Goal: Task Accomplishment & Management: Complete application form

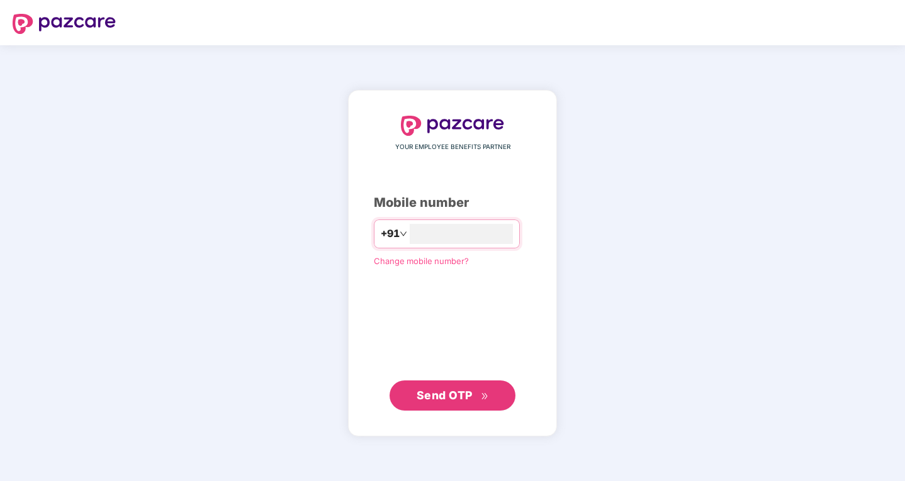
type input "**********"
click at [445, 394] on span "Send OTP" at bounding box center [444, 394] width 56 height 13
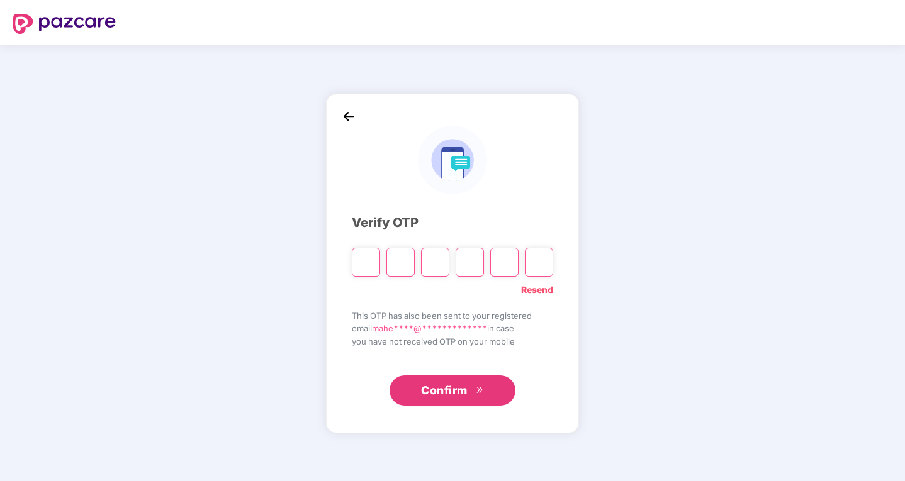
type input "*"
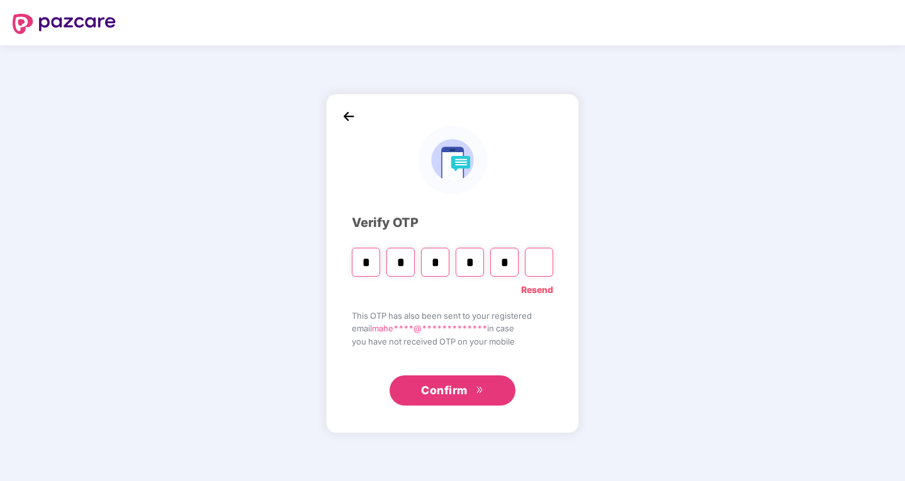
type input "*"
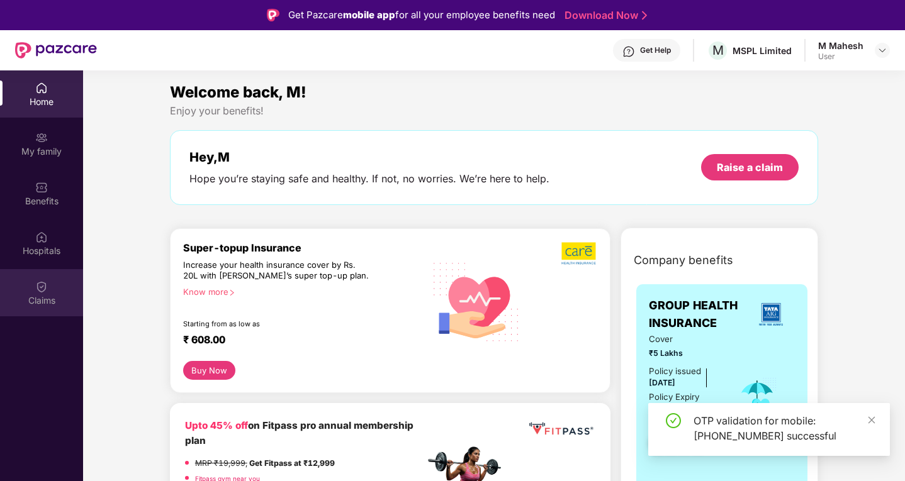
click at [33, 293] on div "Claims" at bounding box center [41, 292] width 83 height 47
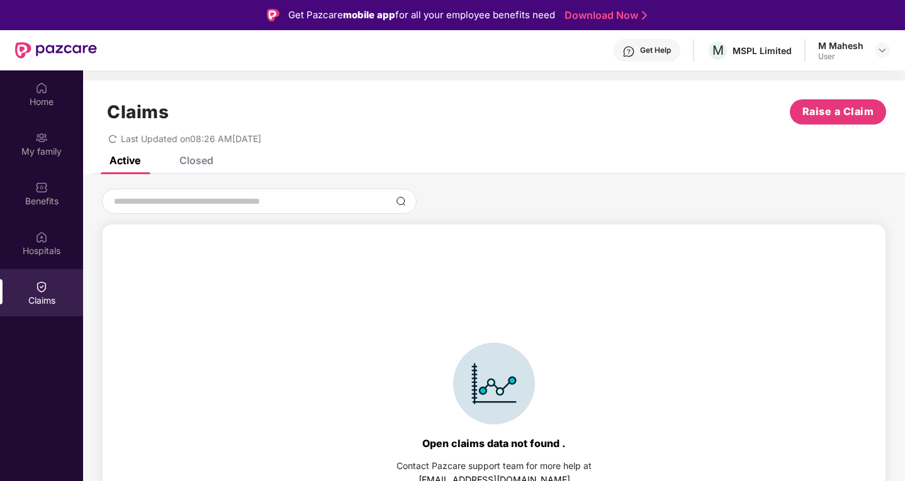
click at [185, 160] on div "Closed" at bounding box center [196, 160] width 34 height 13
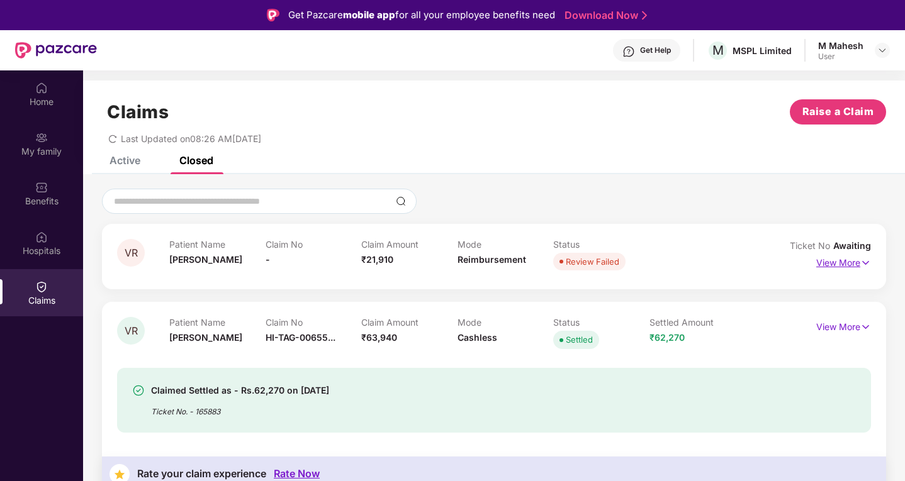
click at [836, 262] on p "View More" at bounding box center [843, 261] width 55 height 17
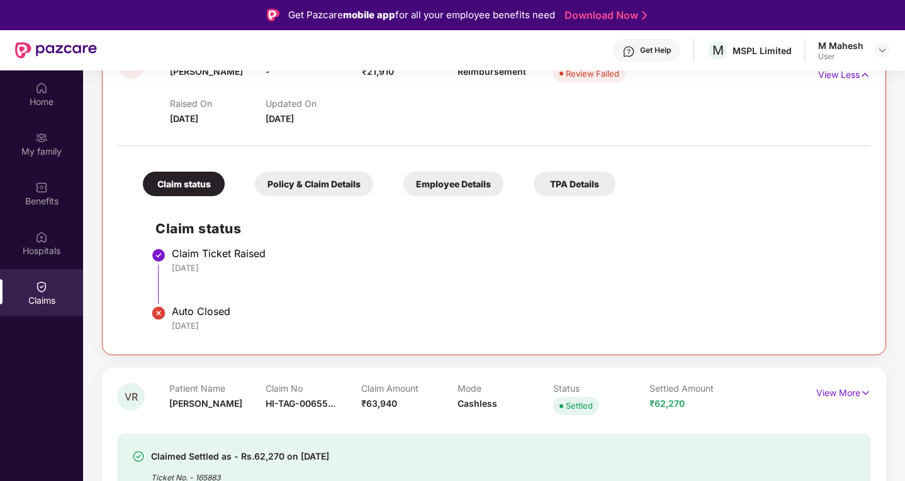
scroll to position [208, 0]
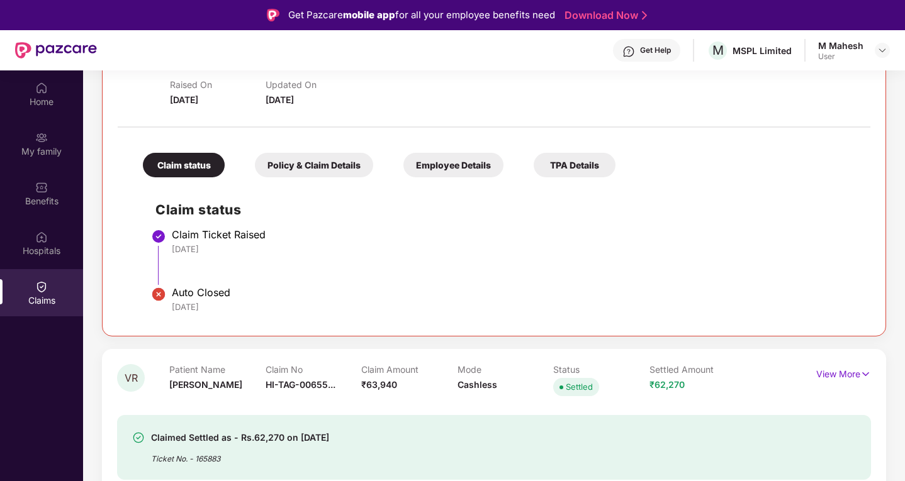
click at [197, 170] on div "Claim status" at bounding box center [184, 165] width 82 height 25
click at [331, 164] on div "Policy & Claim Details" at bounding box center [314, 165] width 118 height 25
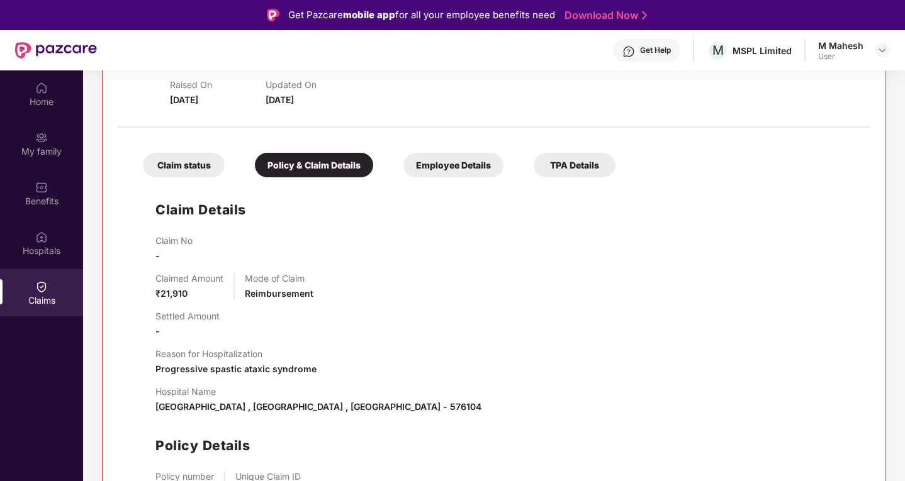
click at [430, 167] on div "Employee Details" at bounding box center [453, 165] width 100 height 25
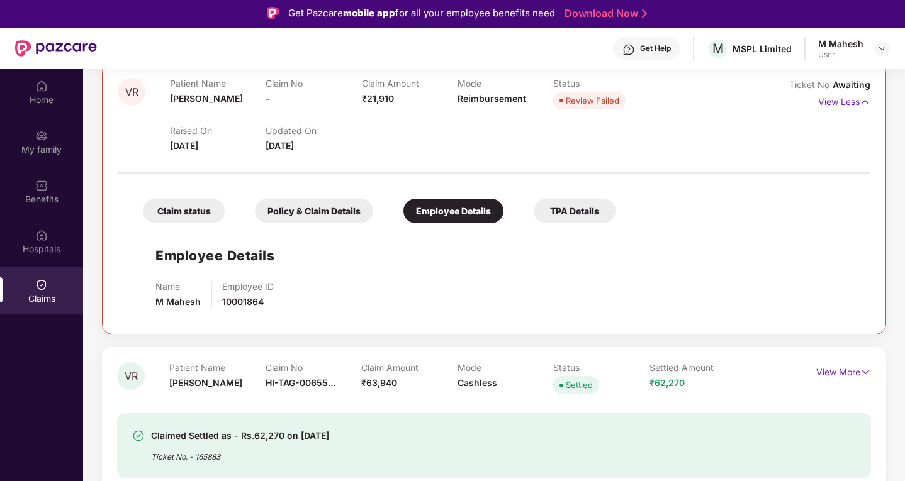
scroll to position [0, 0]
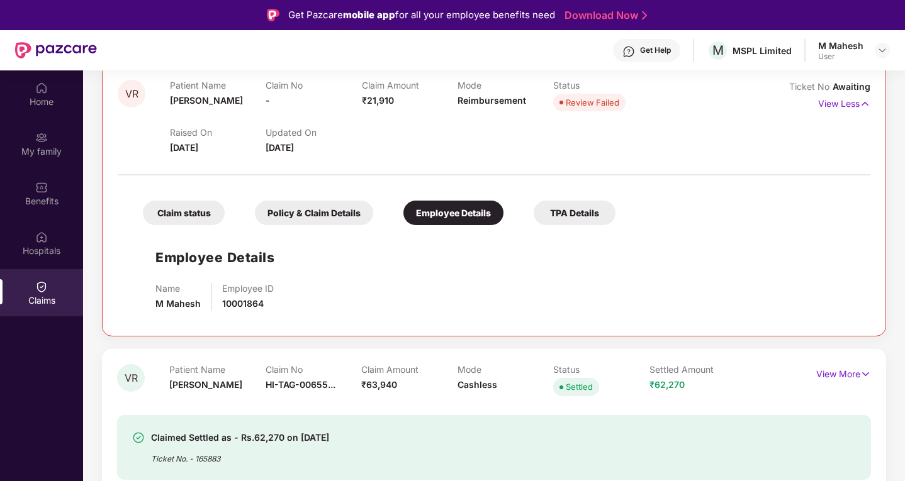
click at [580, 213] on div "TPA Details" at bounding box center [574, 213] width 82 height 25
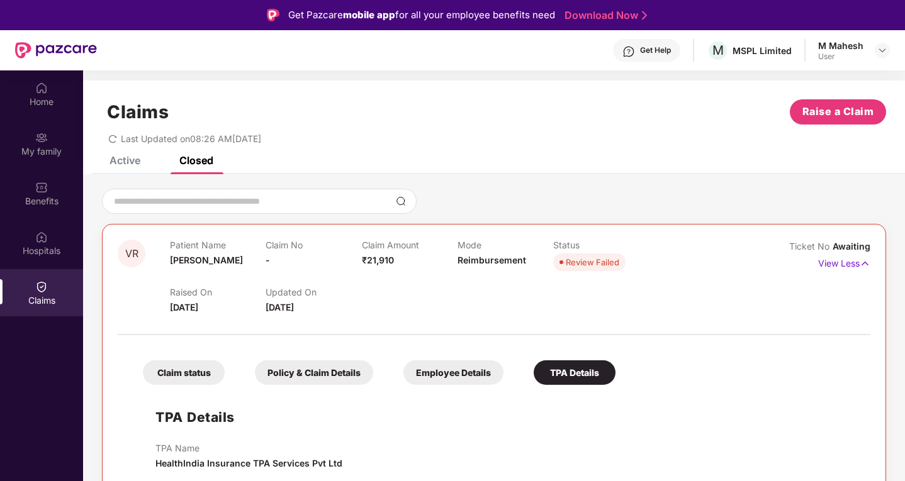
click at [124, 161] on div "Active" at bounding box center [124, 160] width 31 height 13
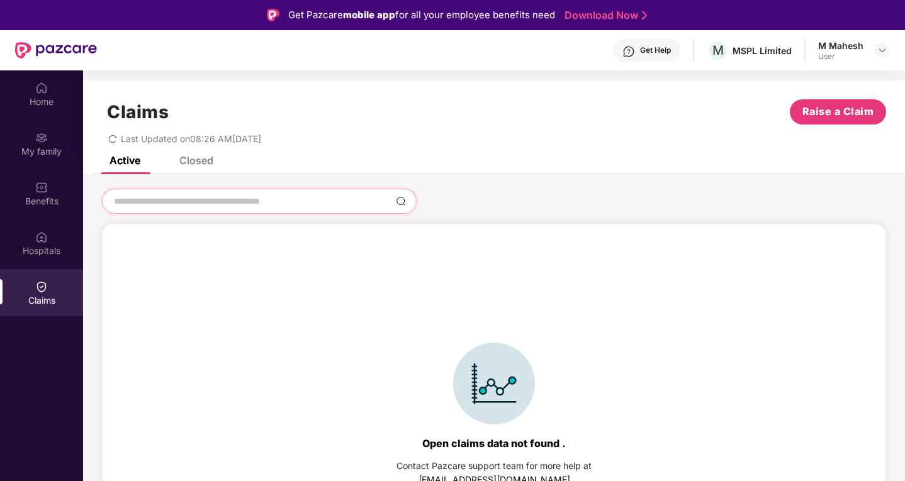
click at [199, 199] on input at bounding box center [252, 201] width 278 height 13
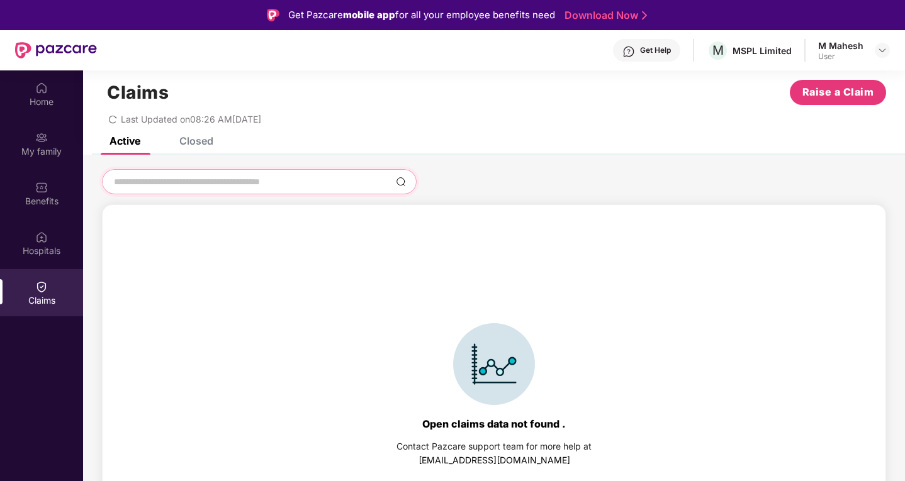
scroll to position [28, 0]
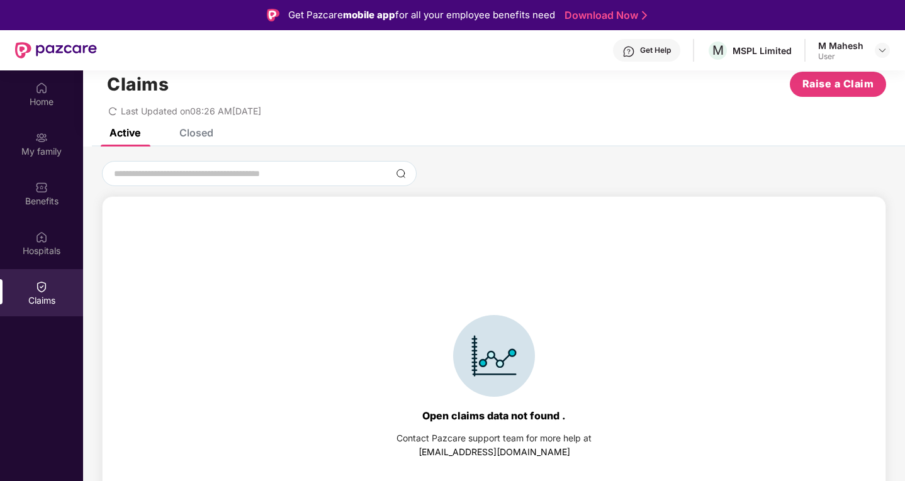
click at [199, 128] on div "Claims Raise a Claim Last Updated on 08:26 AM, 01 Sep 2025" at bounding box center [494, 91] width 822 height 76
click at [197, 131] on div "Closed" at bounding box center [196, 132] width 34 height 13
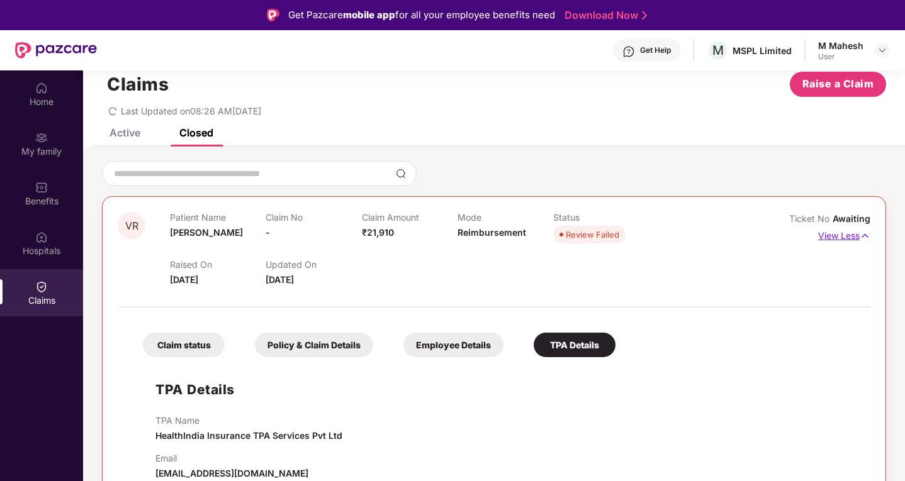
click at [820, 239] on p "View Less" at bounding box center [844, 234] width 52 height 17
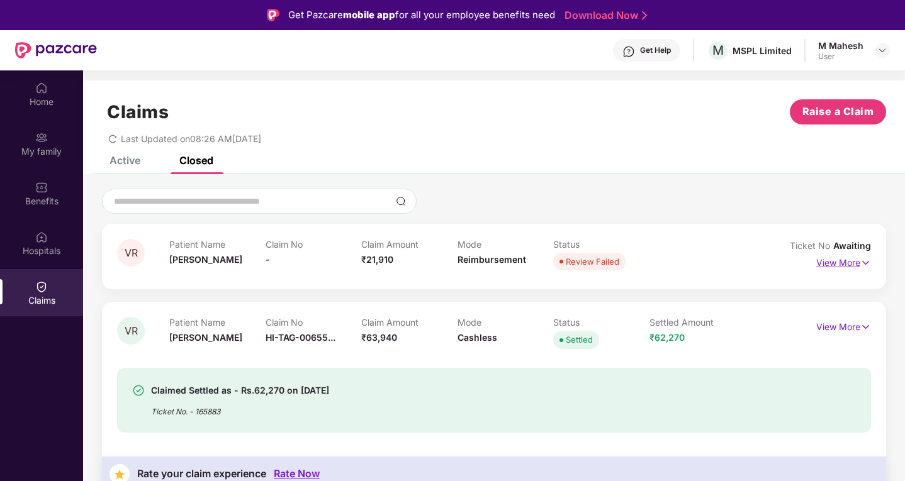
scroll to position [0, 0]
click at [831, 111] on span "Raise a Claim" at bounding box center [838, 112] width 72 height 16
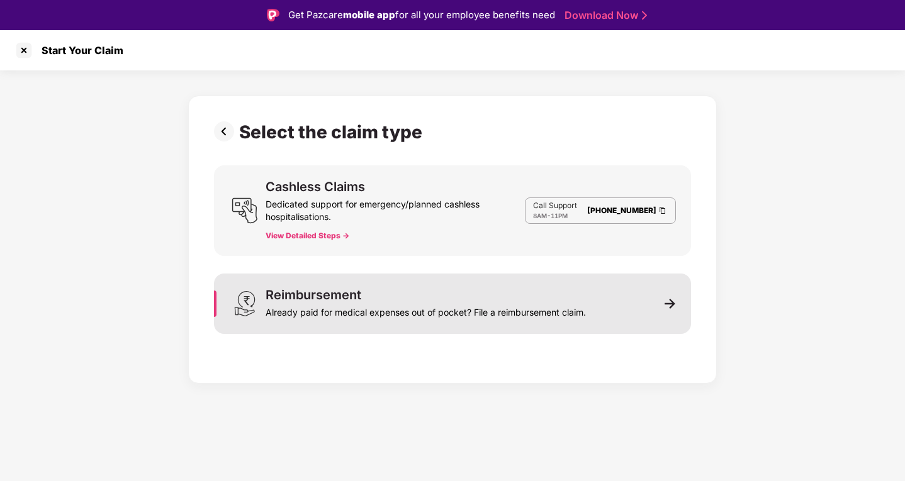
click at [530, 318] on div "Already paid for medical expenses out of pocket? File a reimbursement claim." at bounding box center [425, 310] width 320 height 18
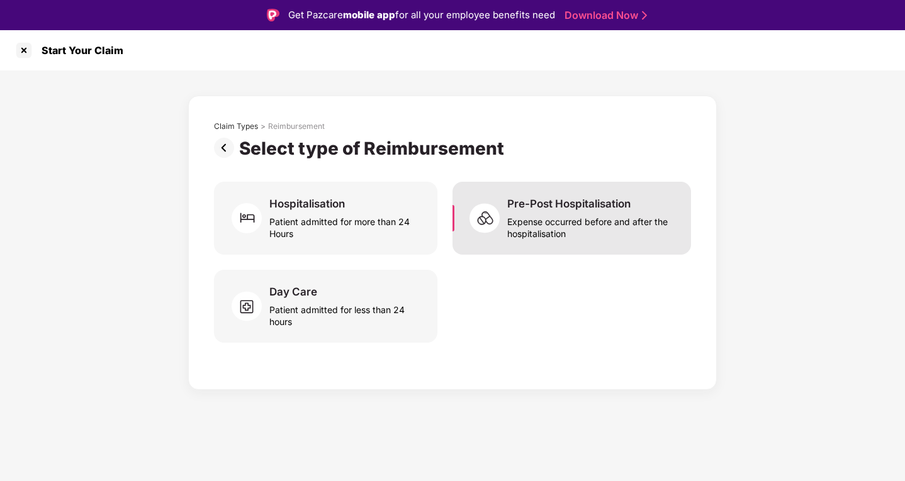
click at [574, 209] on div "Pre-Post Hospitalisation" at bounding box center [568, 204] width 123 height 14
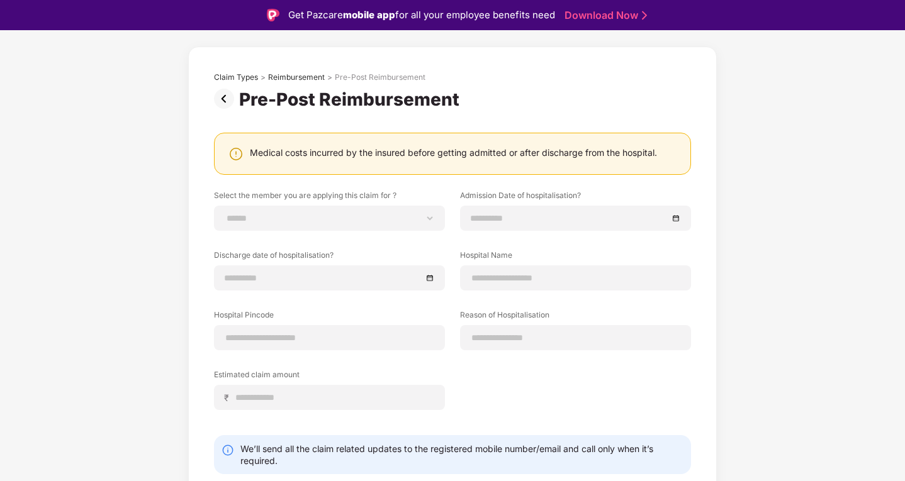
scroll to position [26, 0]
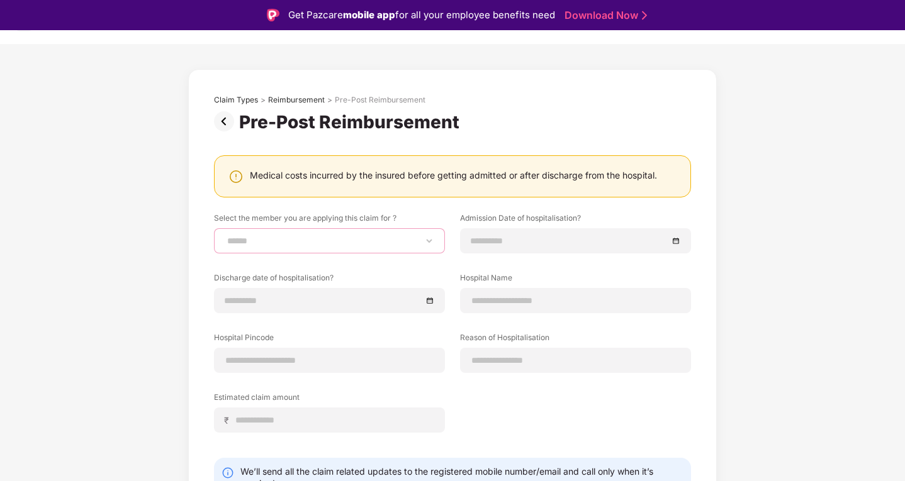
click at [359, 243] on select "**********" at bounding box center [329, 241] width 209 height 10
select select "**********"
click at [225, 236] on select "**********" at bounding box center [329, 241] width 209 height 10
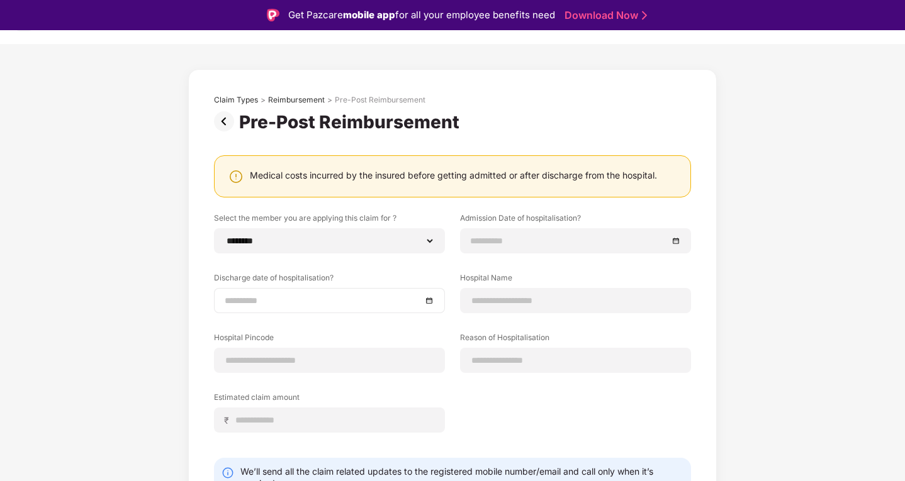
click at [263, 299] on input at bounding box center [323, 301] width 197 height 14
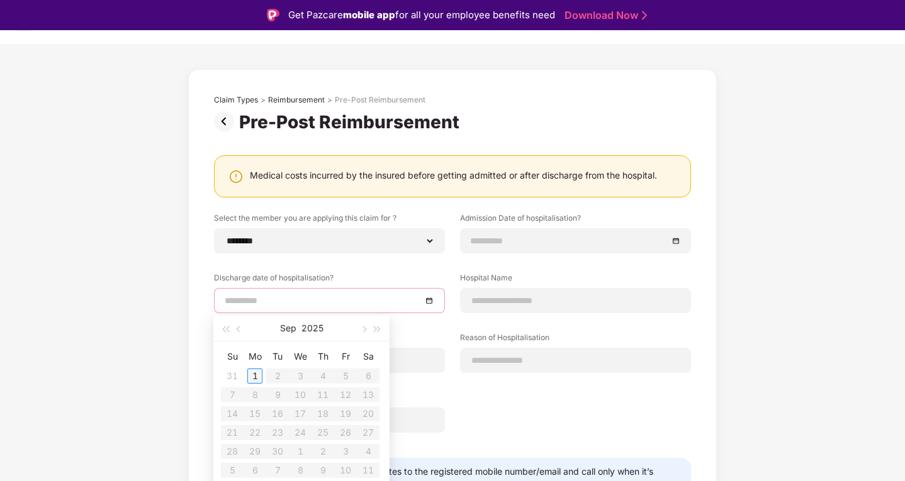
type input "**********"
click at [233, 332] on button "button" at bounding box center [239, 328] width 14 height 25
type input "**********"
click at [326, 418] on div "14" at bounding box center [322, 413] width 15 height 15
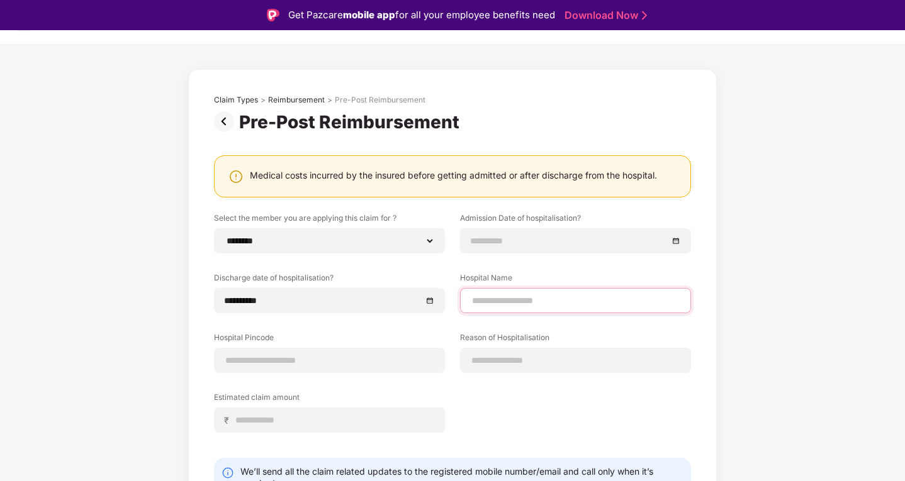
click at [477, 294] on input at bounding box center [575, 300] width 209 height 13
type input "**********"
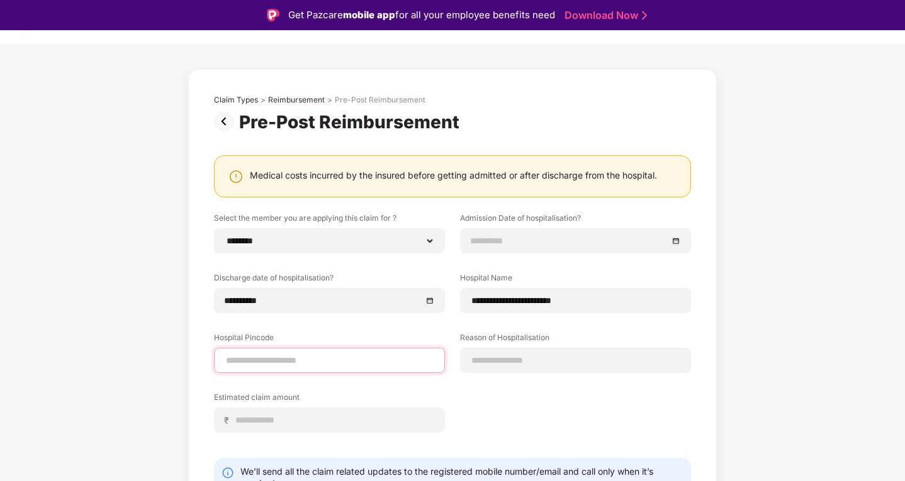
click at [306, 359] on input at bounding box center [329, 360] width 209 height 13
type input "******"
select select "*****"
select select "*********"
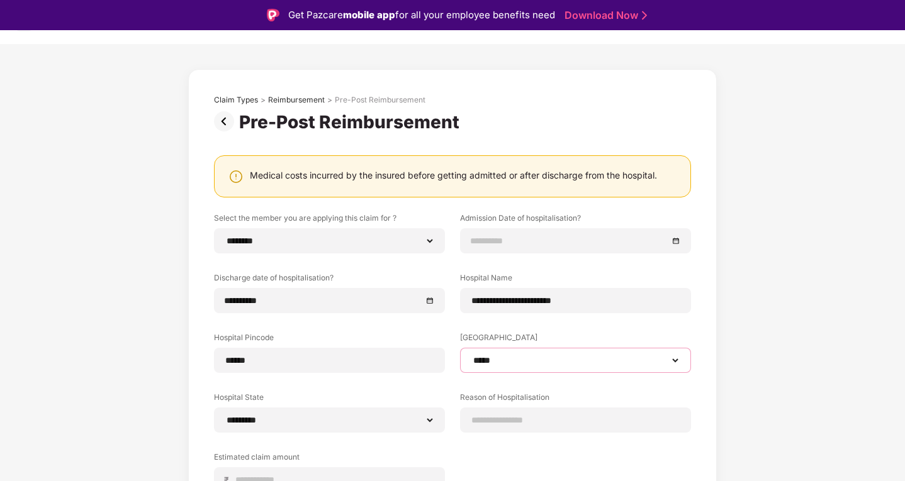
click at [499, 363] on select "**********" at bounding box center [575, 360] width 209 height 10
click at [471, 355] on select "**********" at bounding box center [575, 360] width 209 height 10
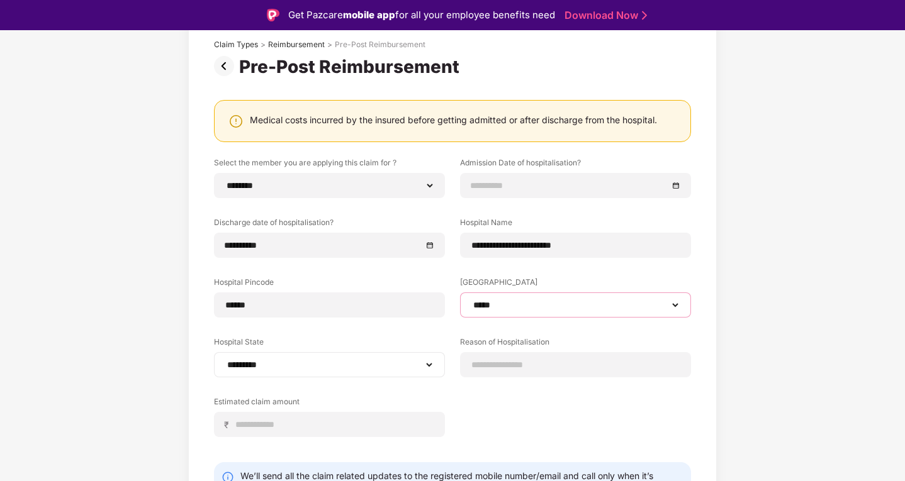
scroll to position [149, 0]
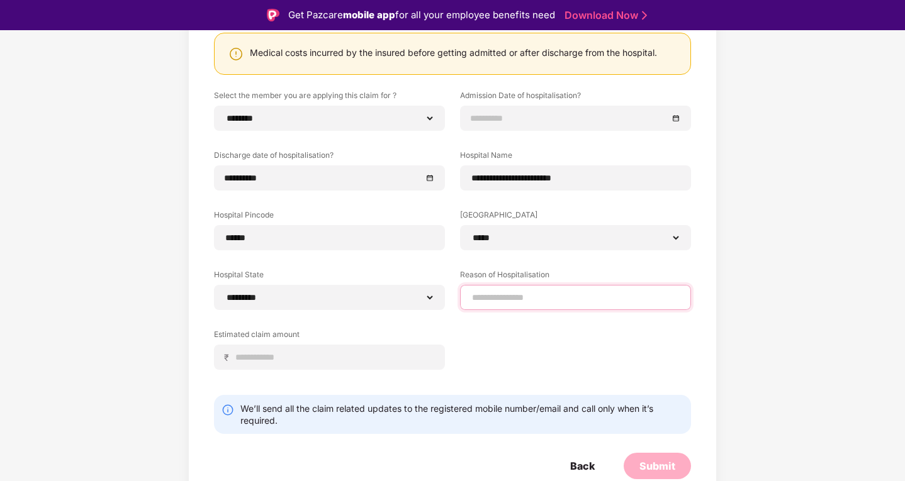
click at [526, 295] on input at bounding box center [575, 297] width 209 height 13
type input "**********"
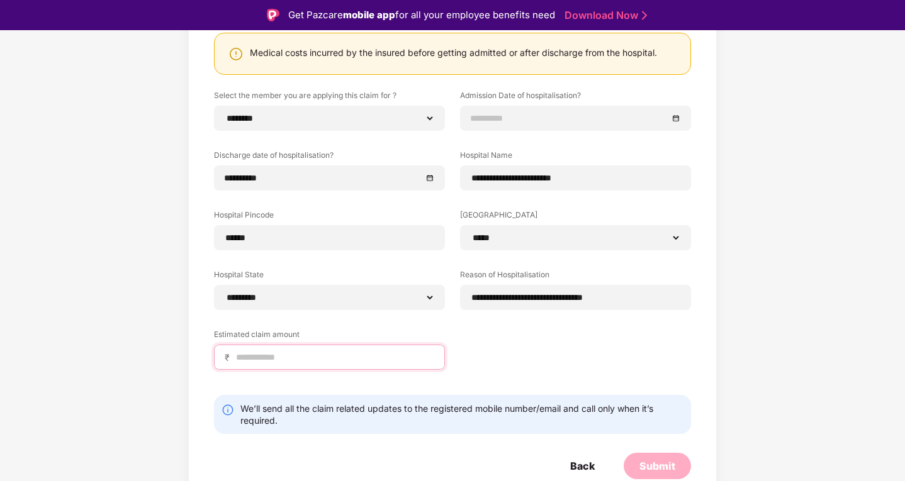
click at [243, 363] on input at bounding box center [334, 357] width 199 height 13
type input "*****"
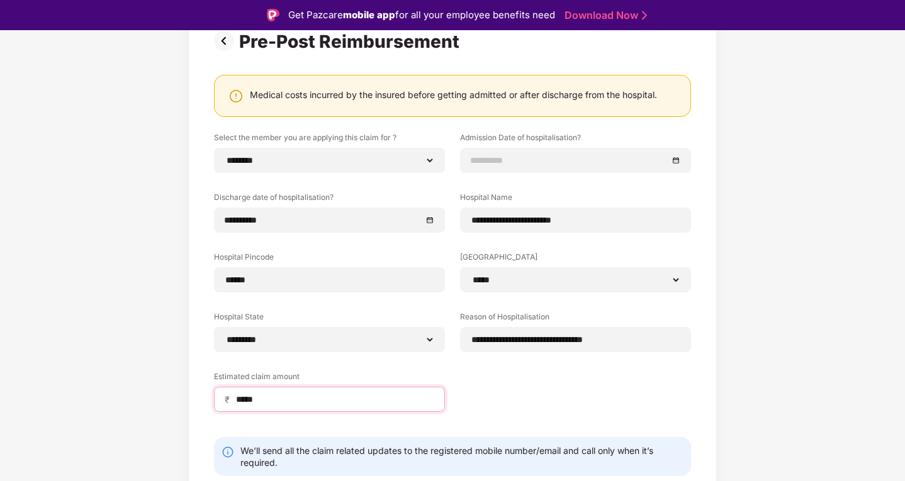
scroll to position [86, 0]
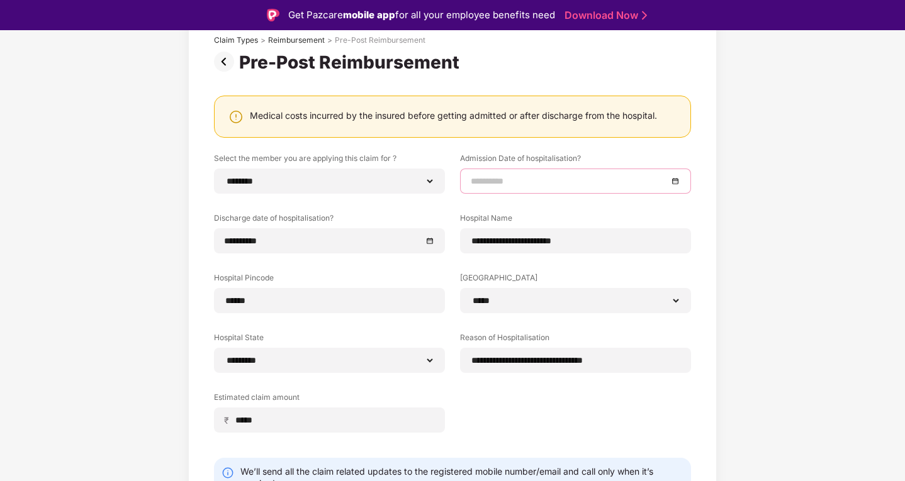
click at [499, 185] on input at bounding box center [569, 181] width 197 height 14
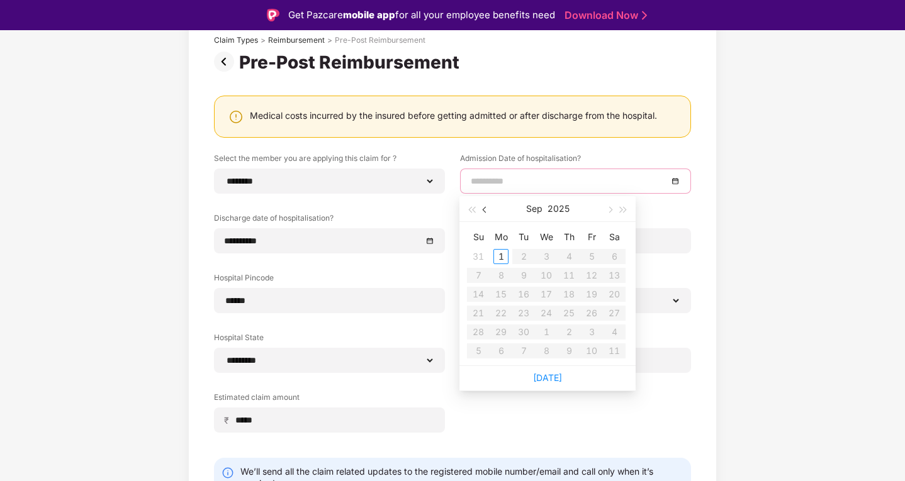
click at [484, 209] on span "button" at bounding box center [485, 210] width 6 height 6
type input "**********"
click at [523, 293] on div "12" at bounding box center [523, 294] width 15 height 15
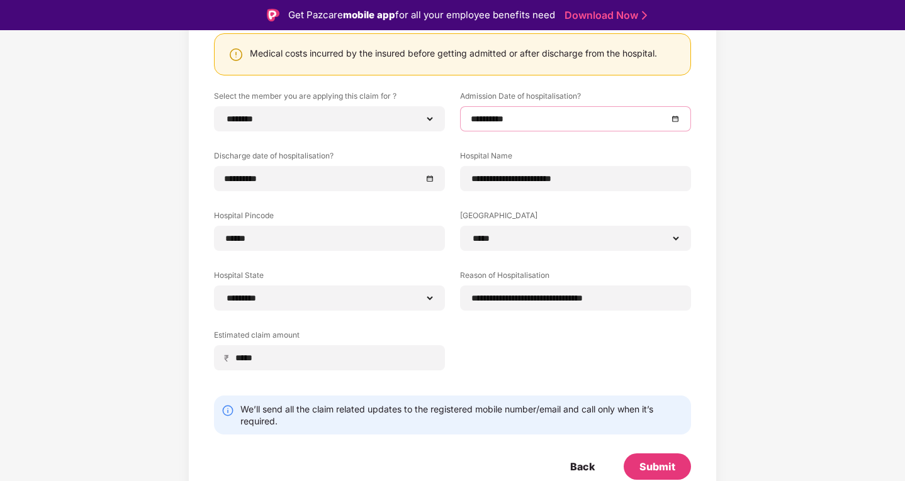
scroll to position [149, 0]
click at [671, 471] on div "Submit" at bounding box center [657, 466] width 36 height 14
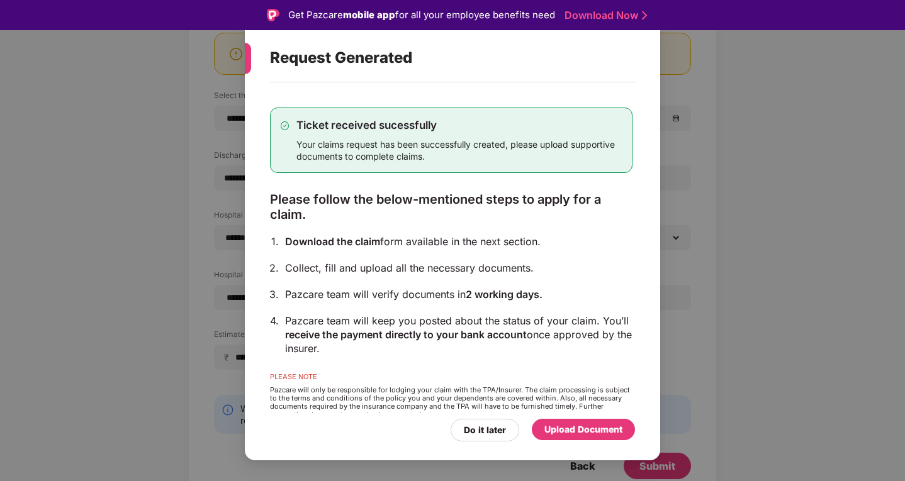
click at [566, 430] on div "Upload Document" at bounding box center [583, 430] width 78 height 14
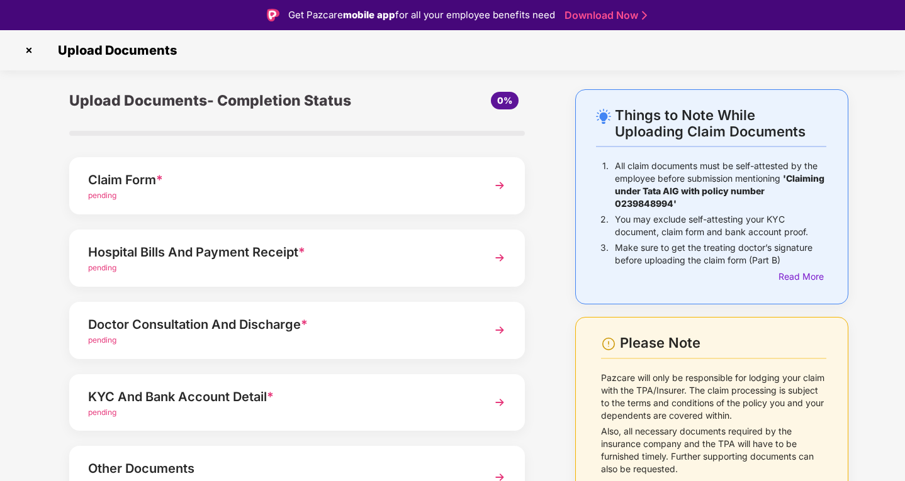
click at [323, 189] on div "Claim Form *" at bounding box center [279, 180] width 382 height 20
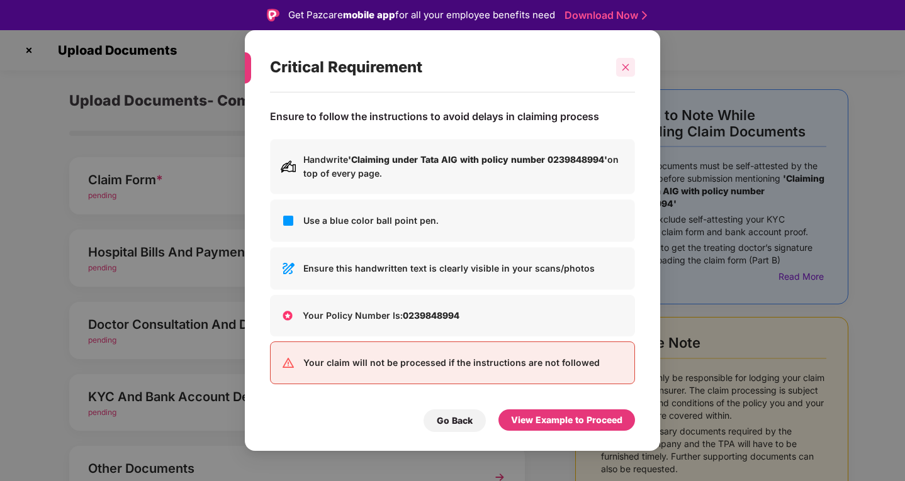
click at [625, 71] on icon "close" at bounding box center [625, 67] width 9 height 9
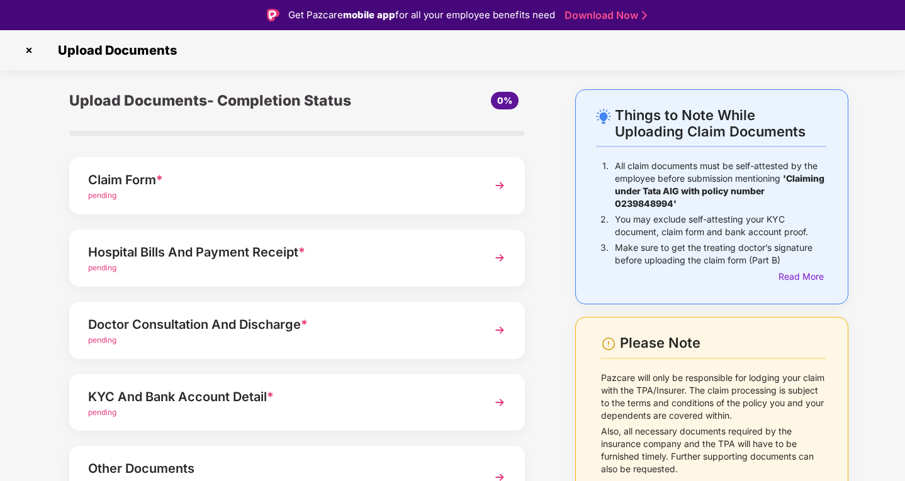
click at [31, 50] on img at bounding box center [29, 50] width 20 height 20
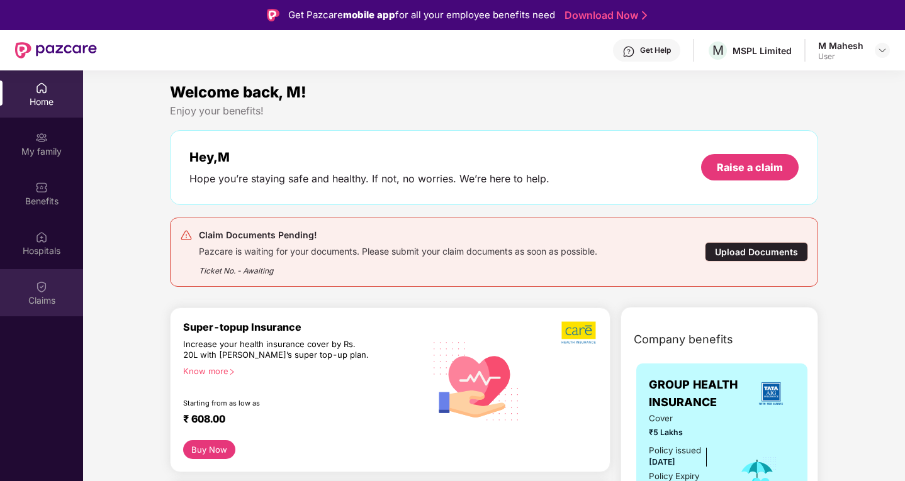
click at [40, 299] on div "Claims" at bounding box center [41, 300] width 83 height 13
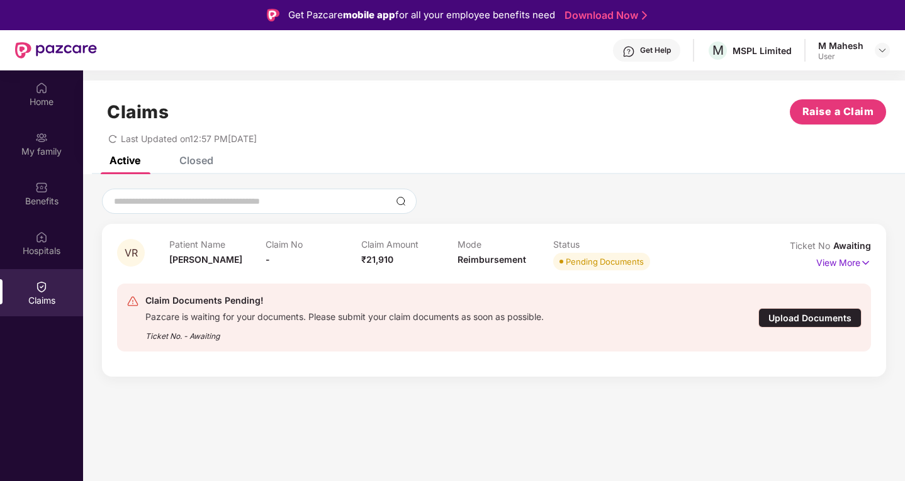
click at [827, 316] on div "Upload Documents" at bounding box center [809, 318] width 103 height 20
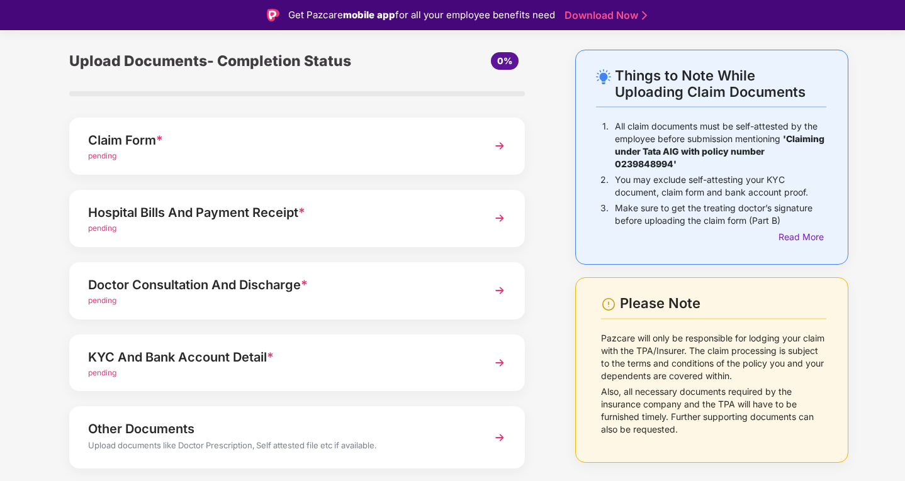
scroll to position [75, 0]
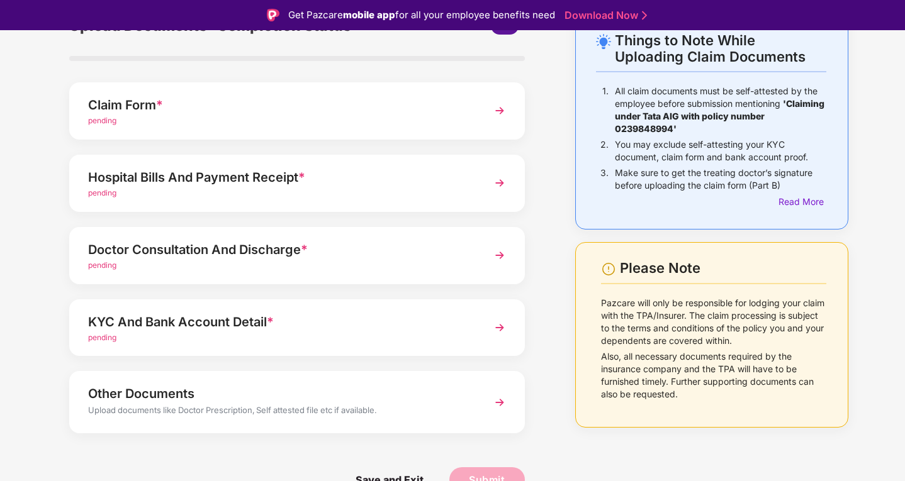
click at [231, 112] on div "Claim Form *" at bounding box center [279, 105] width 382 height 20
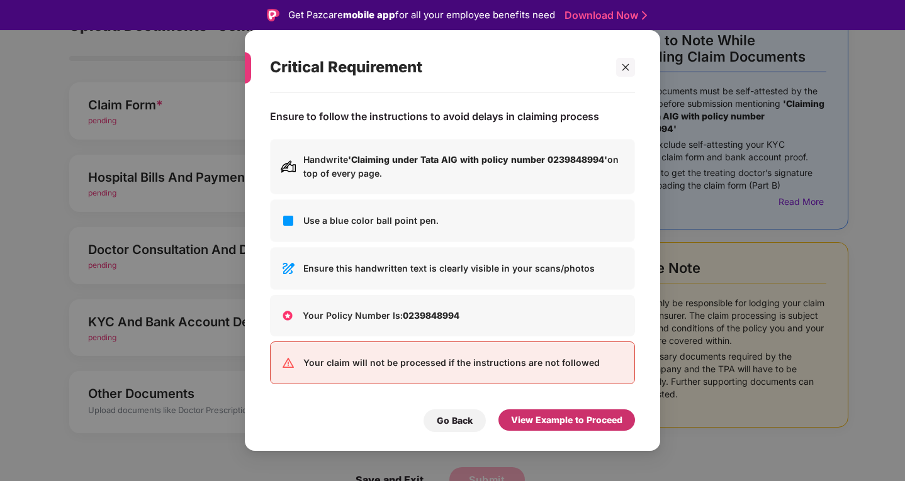
click at [586, 423] on div "View Example to Proceed" at bounding box center [566, 420] width 111 height 14
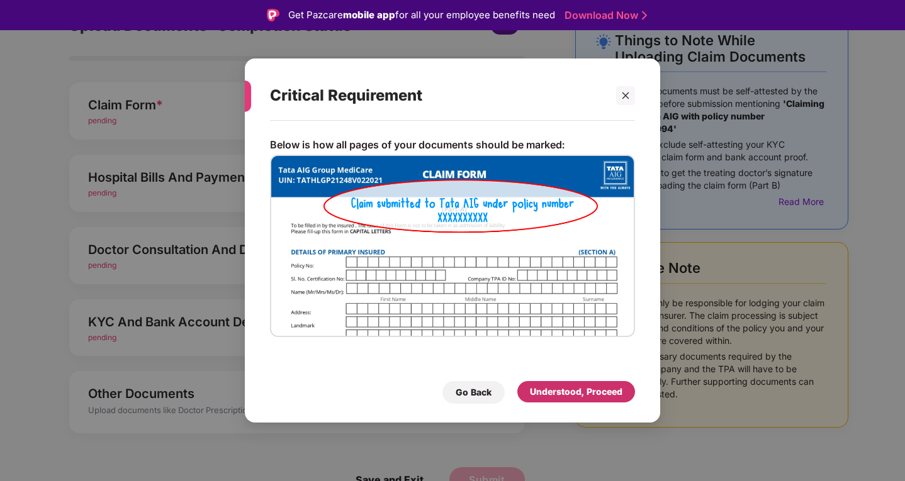
click at [560, 388] on div "Understood, Proceed" at bounding box center [576, 392] width 92 height 14
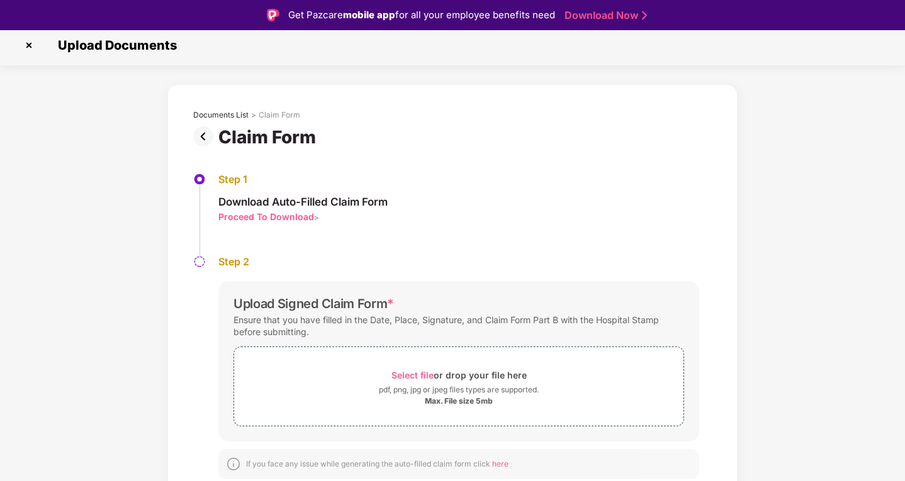
scroll to position [5, 0]
click at [419, 375] on span "Select file" at bounding box center [412, 375] width 42 height 11
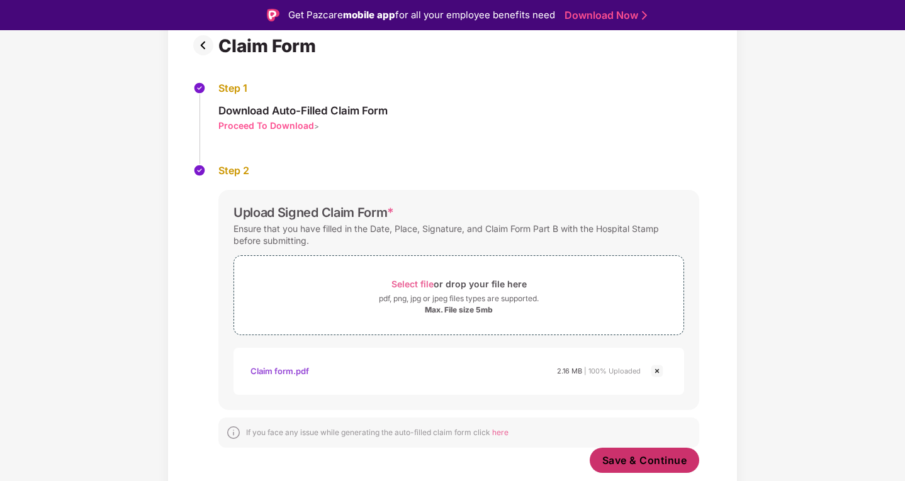
scroll to position [96, 0]
click at [637, 455] on span "Save & Continue" at bounding box center [644, 461] width 85 height 14
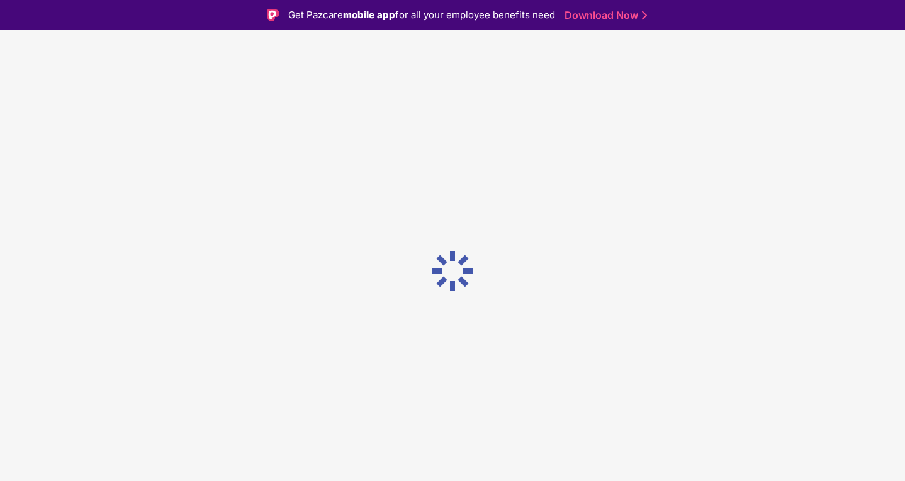
scroll to position [0, 0]
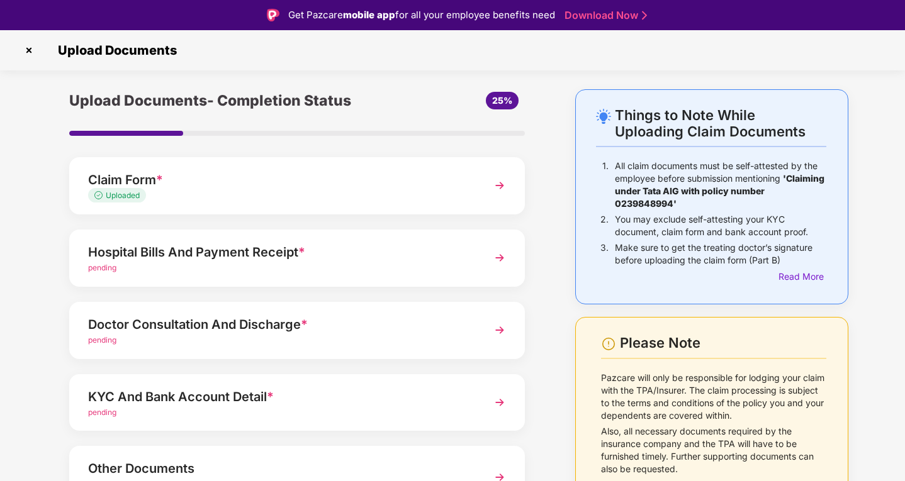
click at [498, 258] on img at bounding box center [499, 258] width 23 height 23
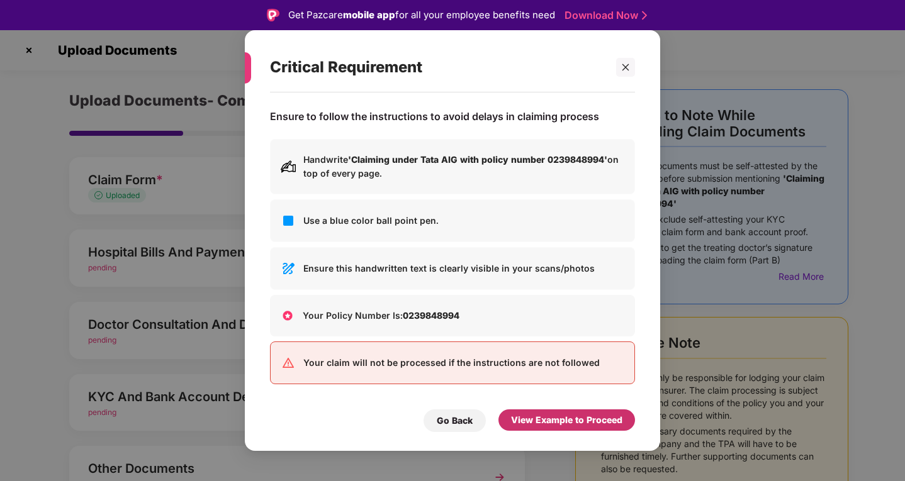
click at [564, 422] on div "View Example to Proceed" at bounding box center [566, 420] width 111 height 14
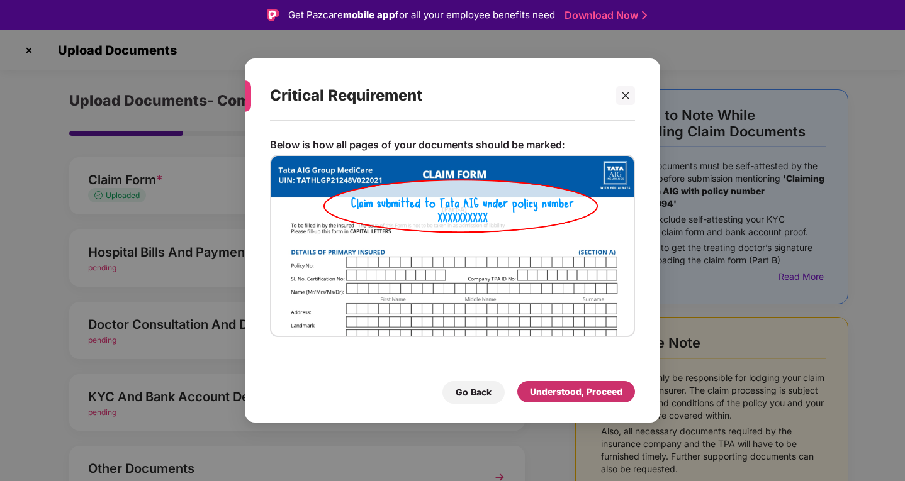
click at [572, 389] on div "Understood, Proceed" at bounding box center [576, 392] width 92 height 14
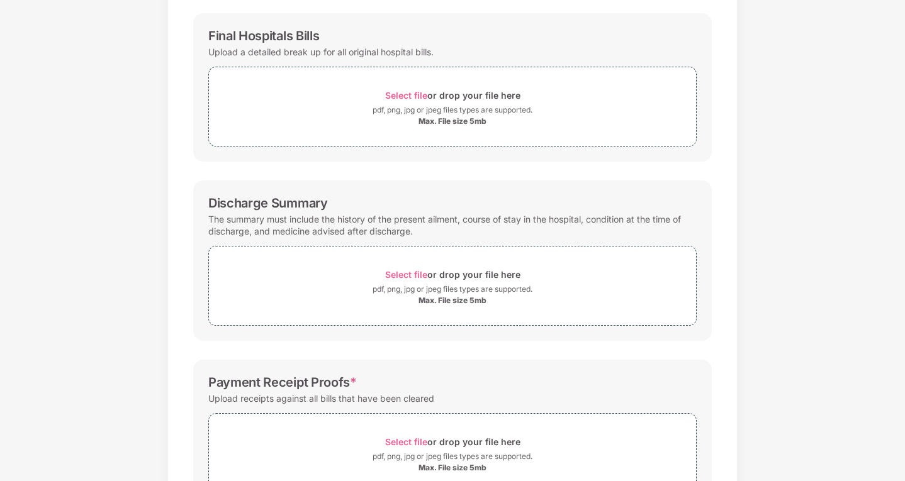
scroll to position [283, 0]
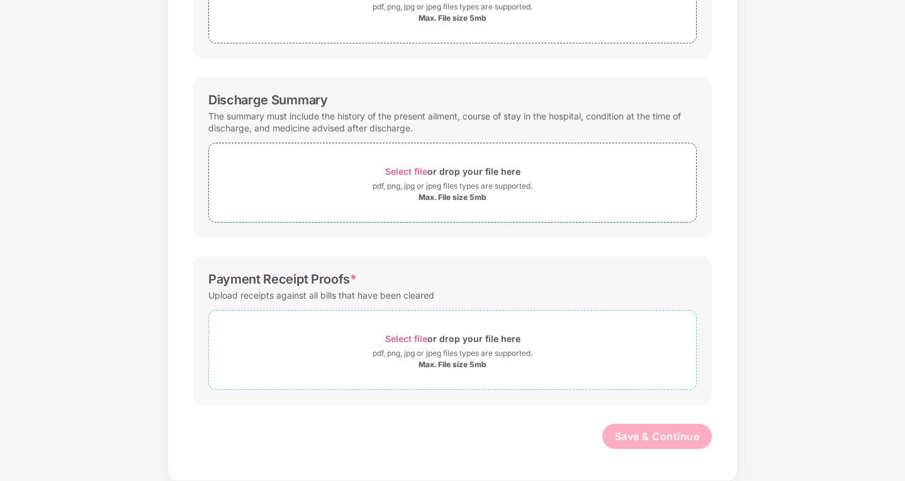
click at [418, 337] on span "Select file" at bounding box center [406, 338] width 42 height 11
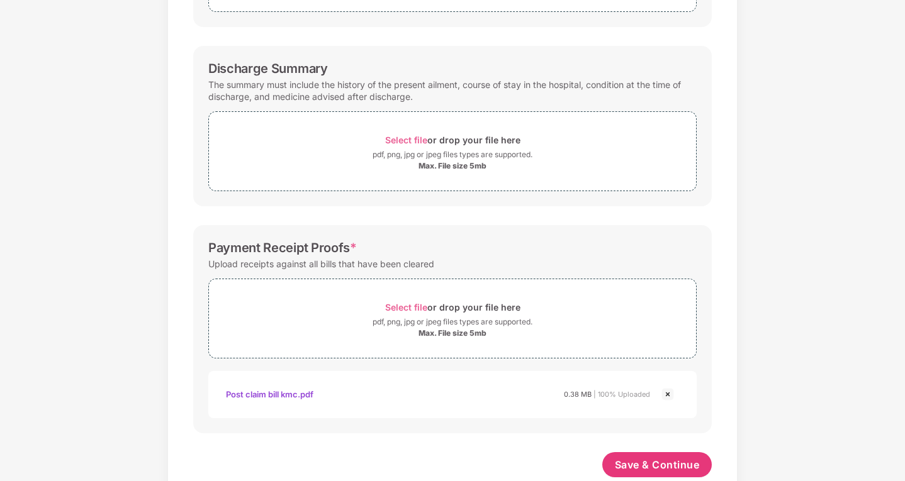
scroll to position [343, 0]
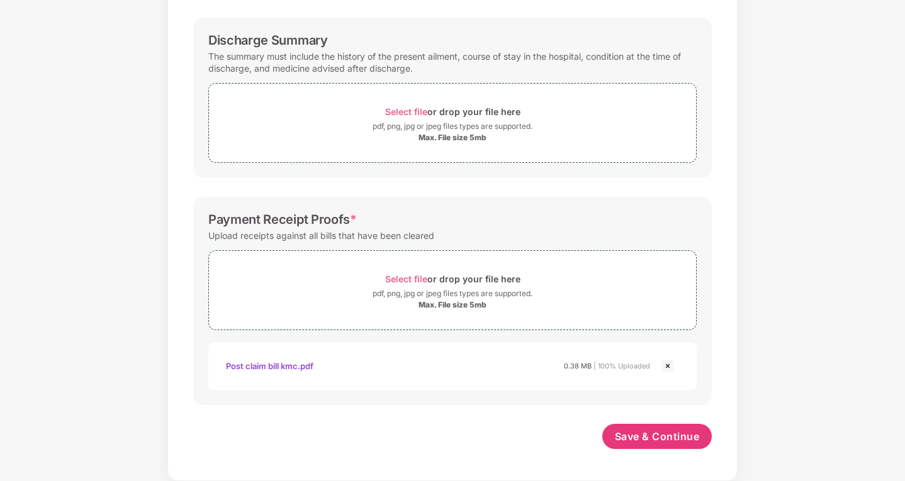
click at [278, 363] on div "Post claim bill kmc.pdf" at bounding box center [269, 365] width 87 height 21
click at [408, 279] on span "Select file" at bounding box center [406, 279] width 42 height 11
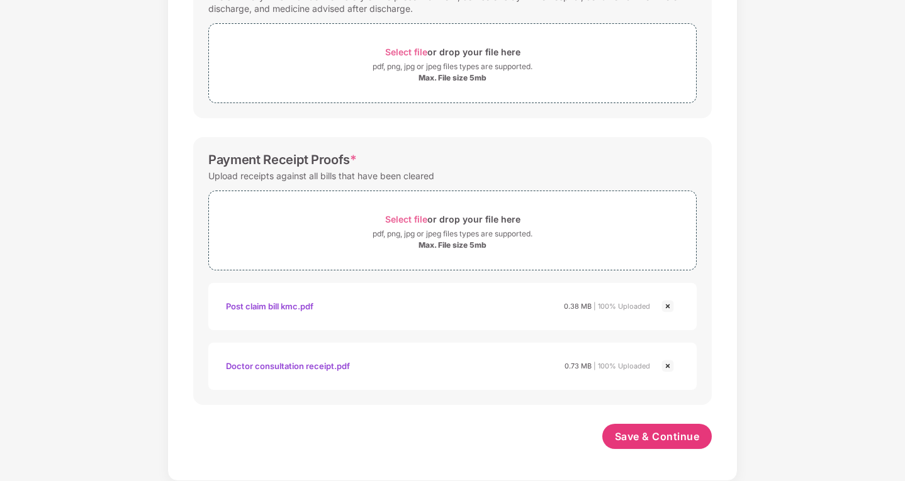
scroll to position [403, 0]
click at [645, 432] on span "Save & Continue" at bounding box center [657, 437] width 85 height 14
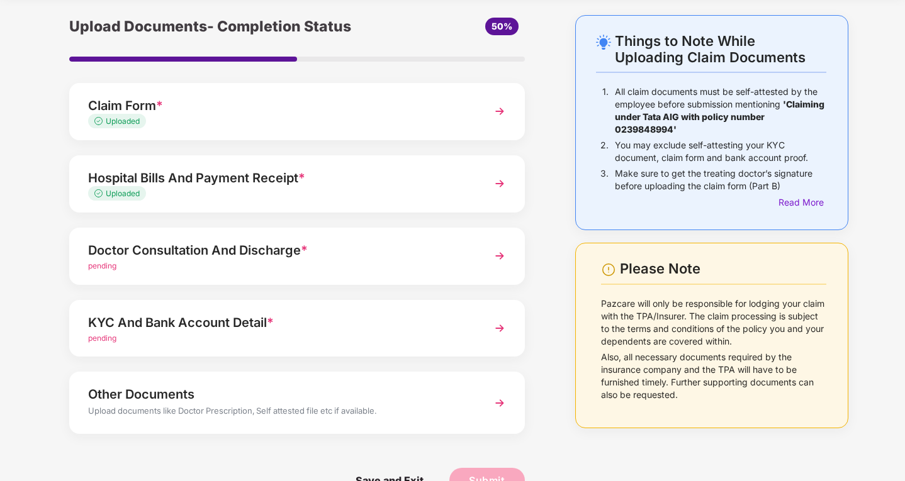
scroll to position [63, 0]
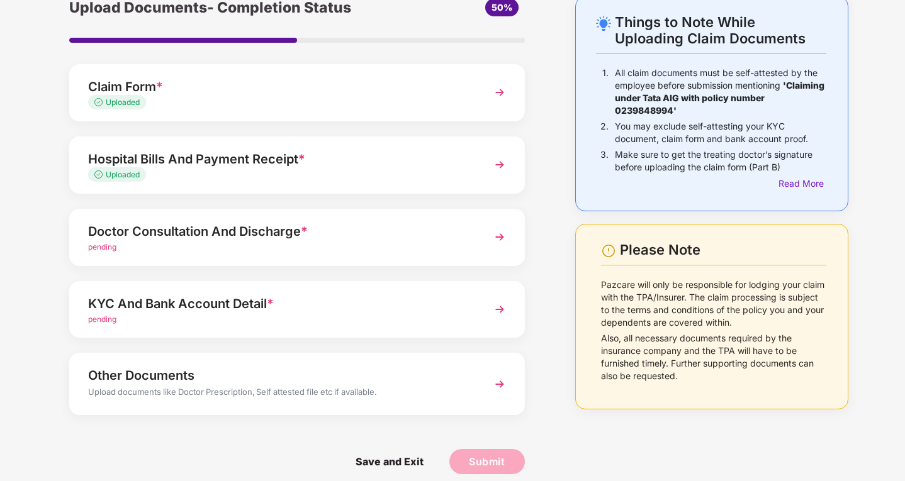
click at [503, 236] on img at bounding box center [499, 237] width 23 height 23
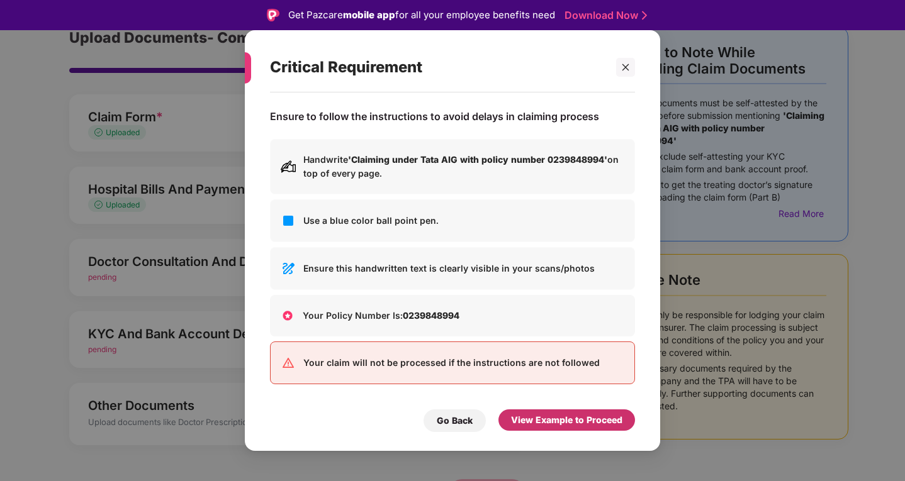
click at [564, 423] on div "View Example to Proceed" at bounding box center [566, 420] width 111 height 14
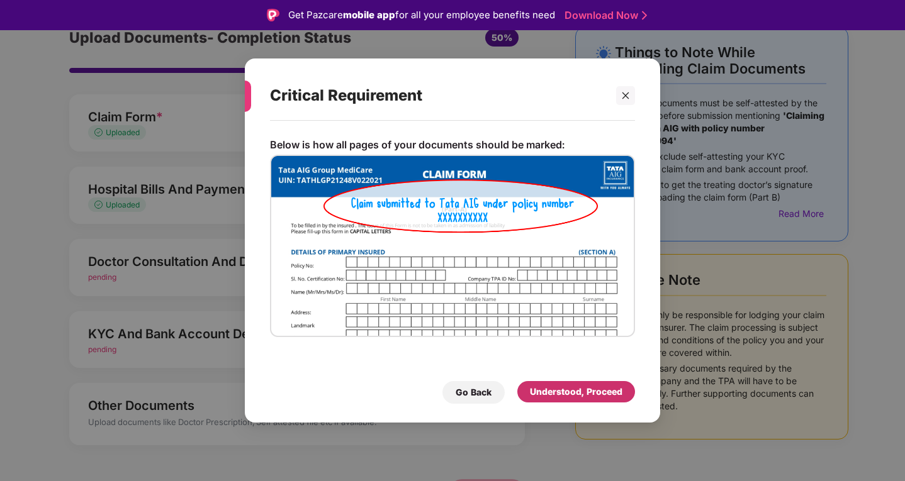
click at [566, 395] on div "Understood, Proceed" at bounding box center [576, 392] width 92 height 14
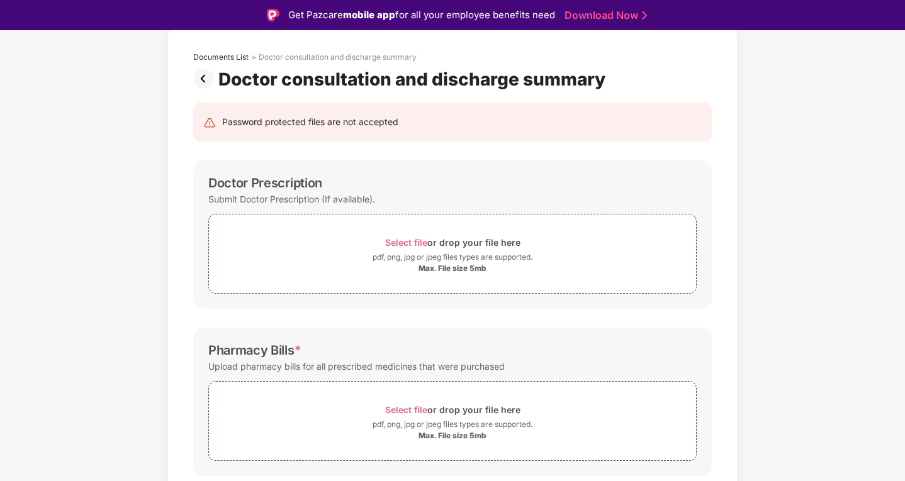
scroll to position [126, 0]
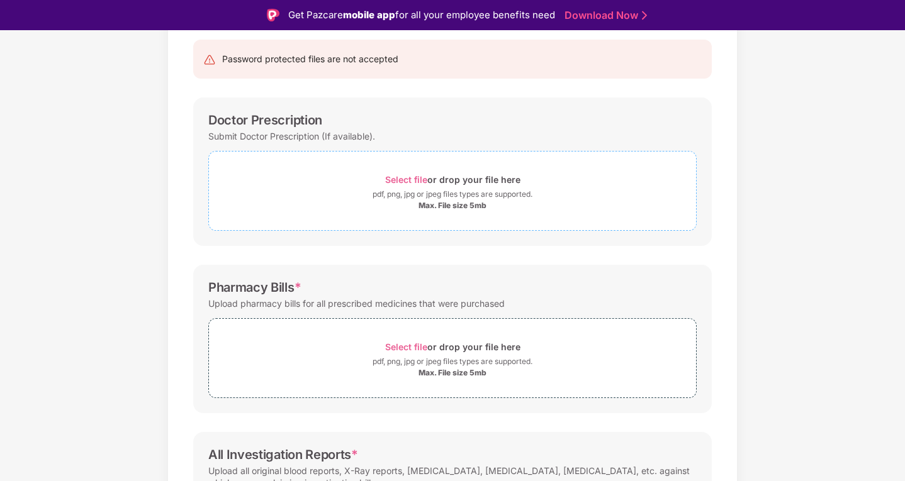
click at [401, 176] on span "Select file" at bounding box center [406, 179] width 42 height 11
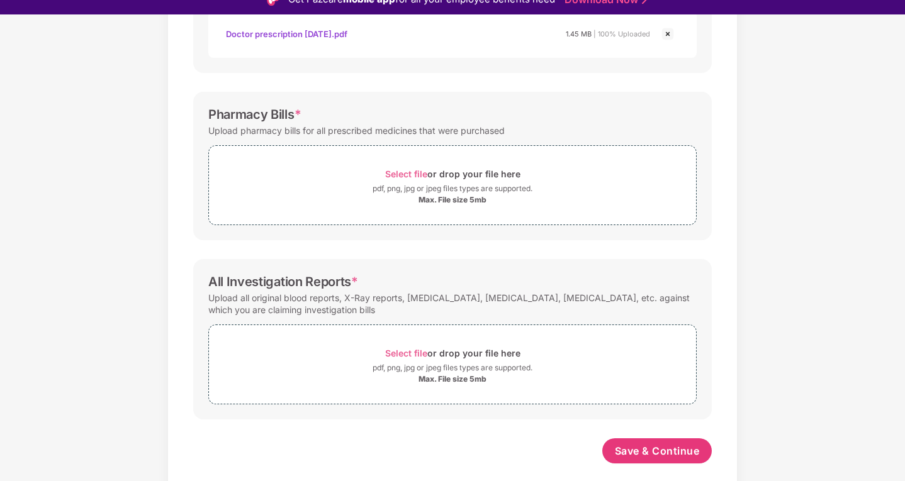
scroll to position [30, 0]
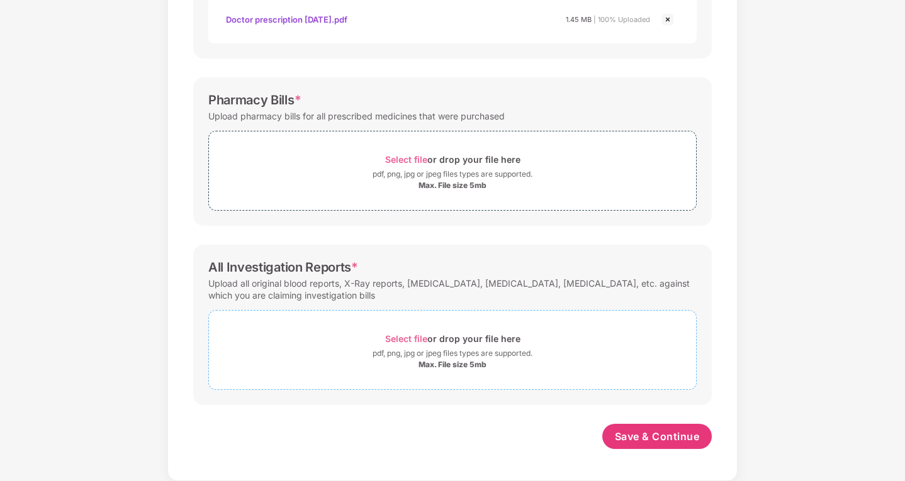
click at [394, 337] on span "Select file" at bounding box center [406, 338] width 42 height 11
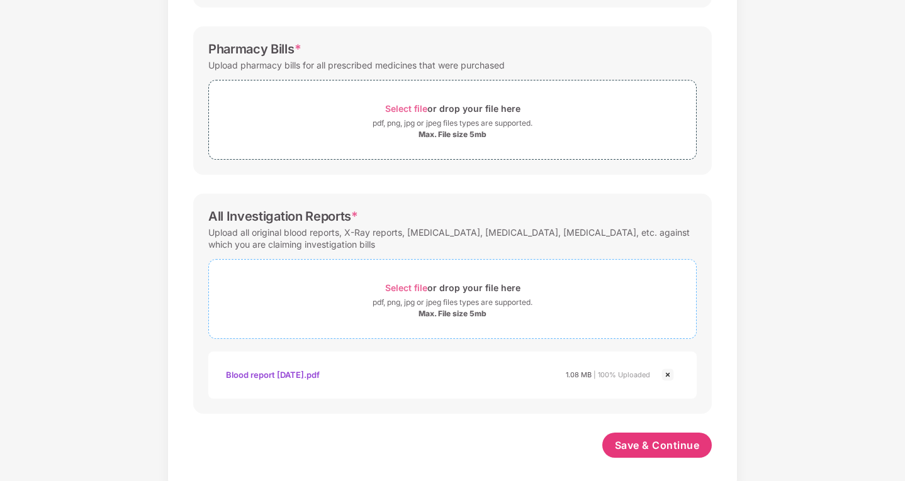
scroll to position [403, 0]
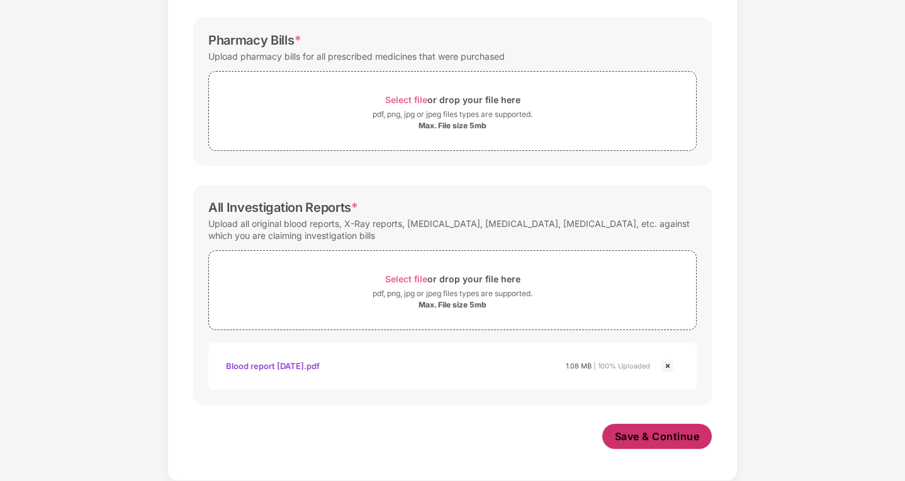
click at [676, 437] on span "Save & Continue" at bounding box center [657, 437] width 85 height 14
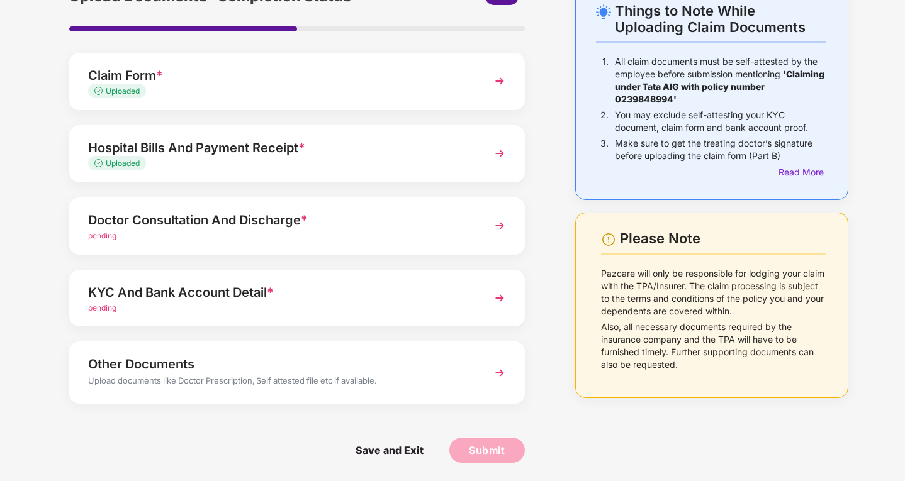
scroll to position [75, 0]
click at [491, 226] on img at bounding box center [499, 225] width 23 height 23
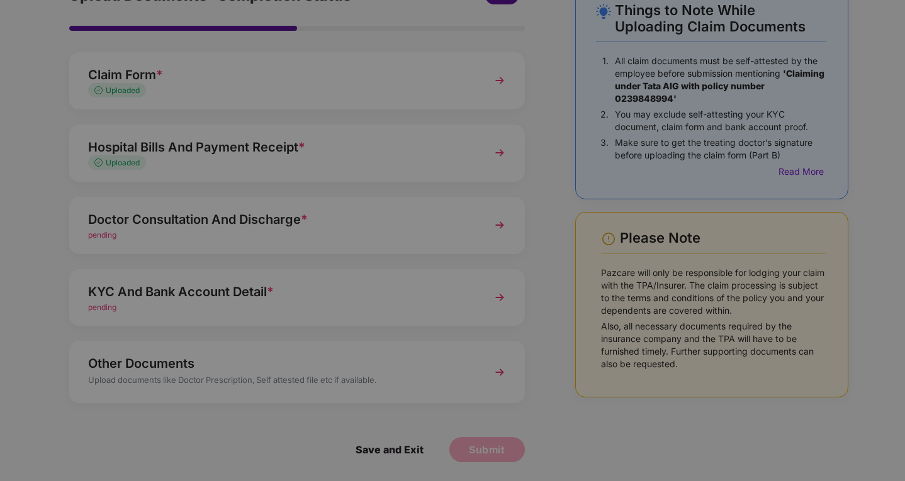
scroll to position [0, 0]
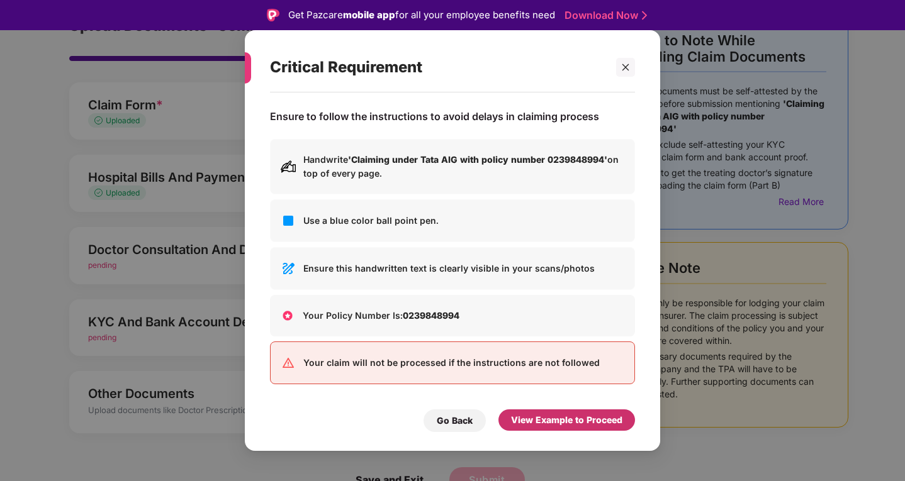
click at [555, 418] on div "View Example to Proceed" at bounding box center [566, 420] width 111 height 14
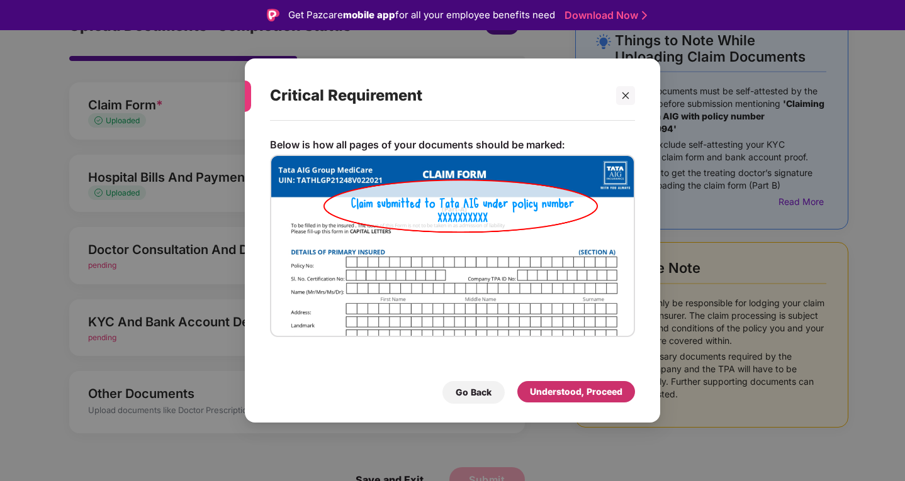
click at [539, 389] on div "Understood, Proceed" at bounding box center [576, 392] width 92 height 14
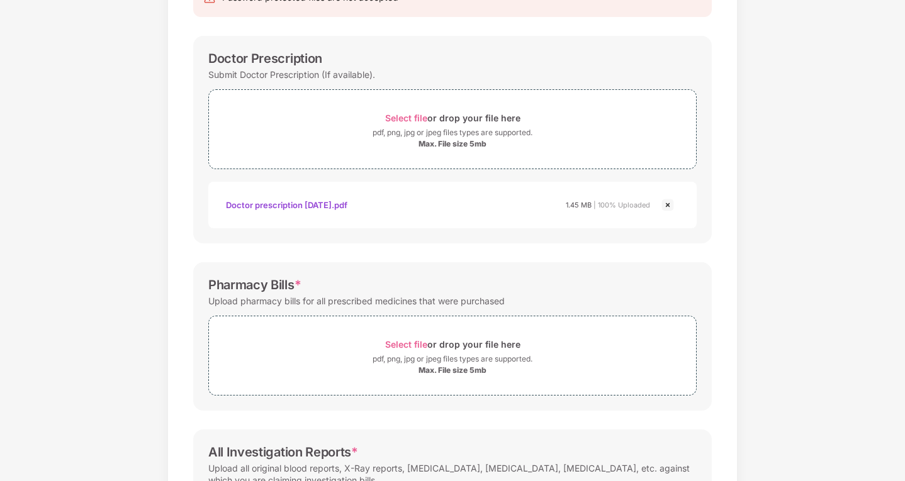
scroll to position [150, 0]
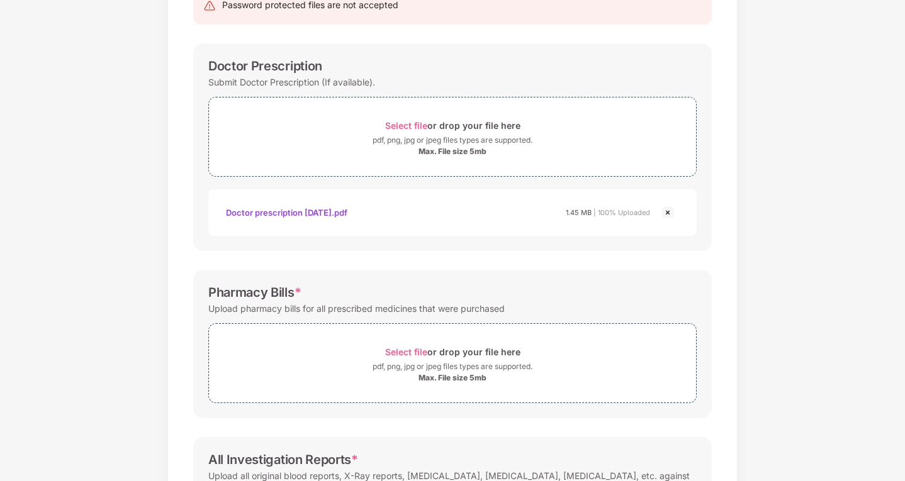
click at [386, 274] on div "Pharmacy Bills * Upload pharmacy bills for all prescribed medicines that were p…" at bounding box center [452, 344] width 518 height 148
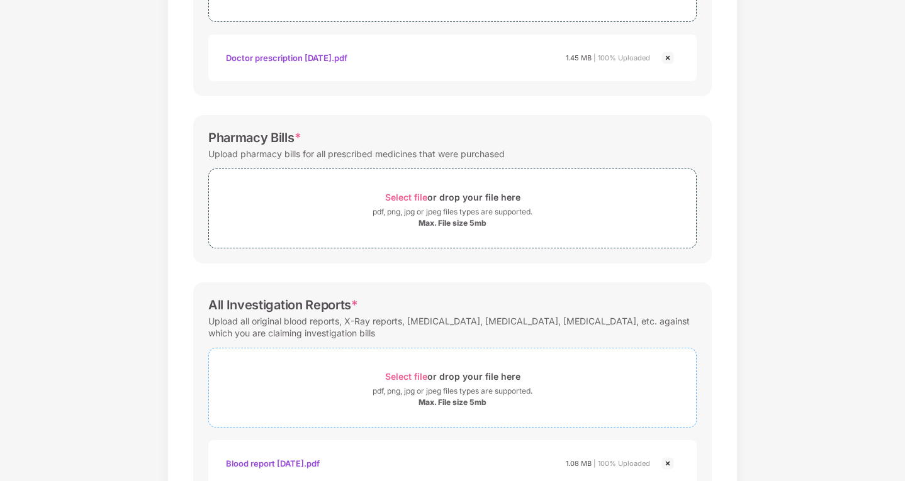
scroll to position [276, 0]
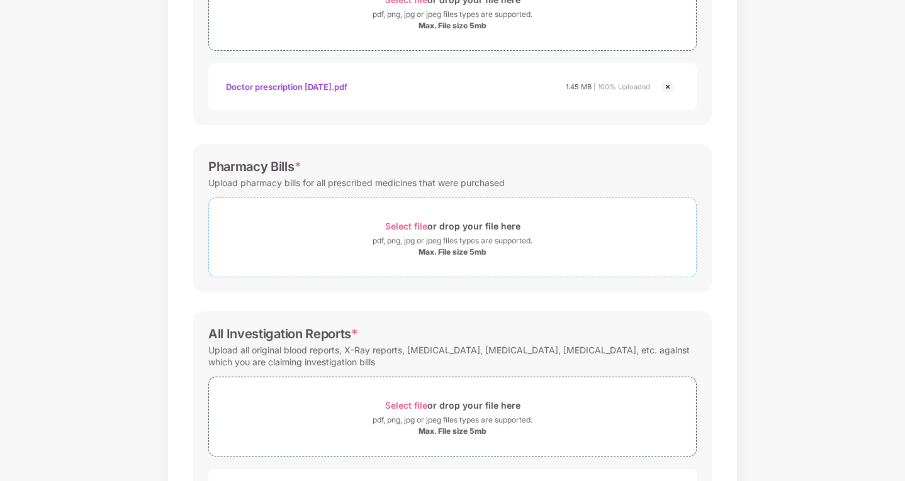
click at [394, 225] on span "Select file" at bounding box center [406, 226] width 42 height 11
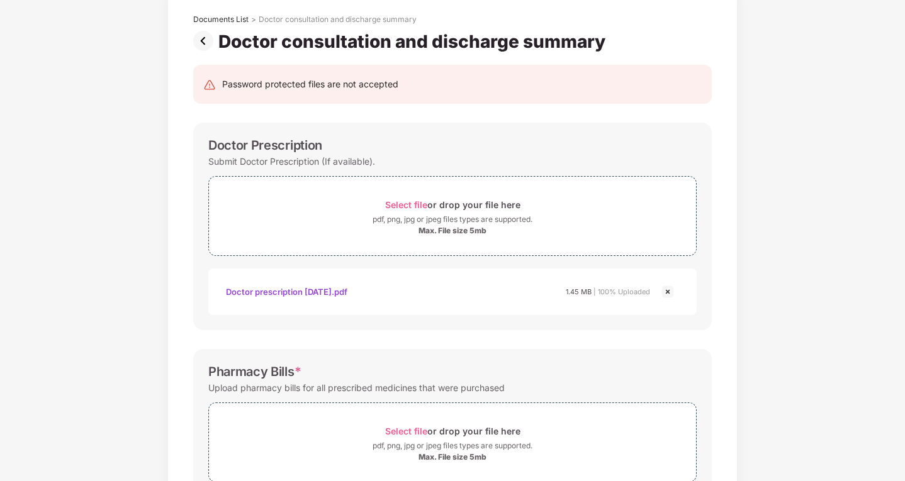
scroll to position [272, 0]
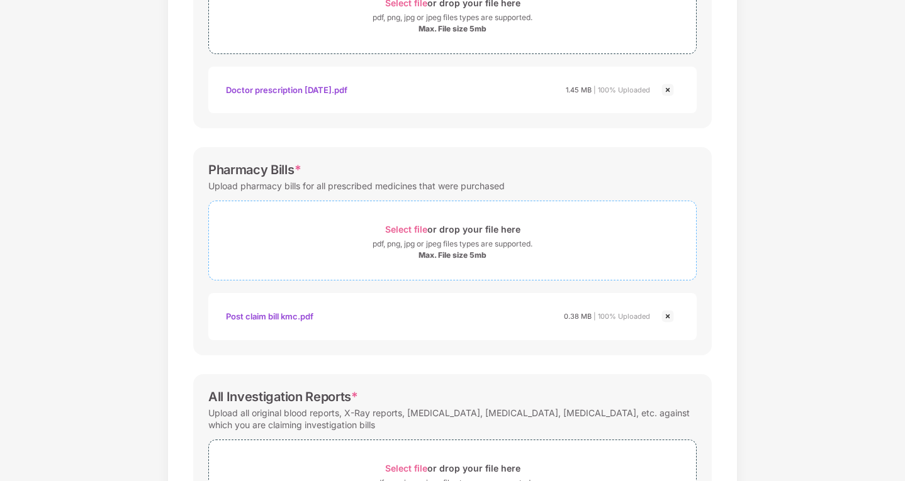
click at [397, 228] on span "Select file" at bounding box center [406, 229] width 42 height 11
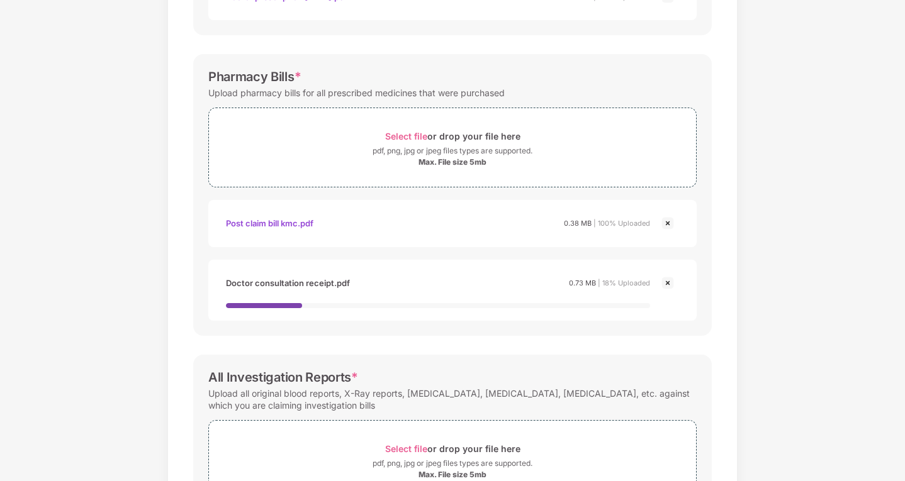
scroll to position [524, 0]
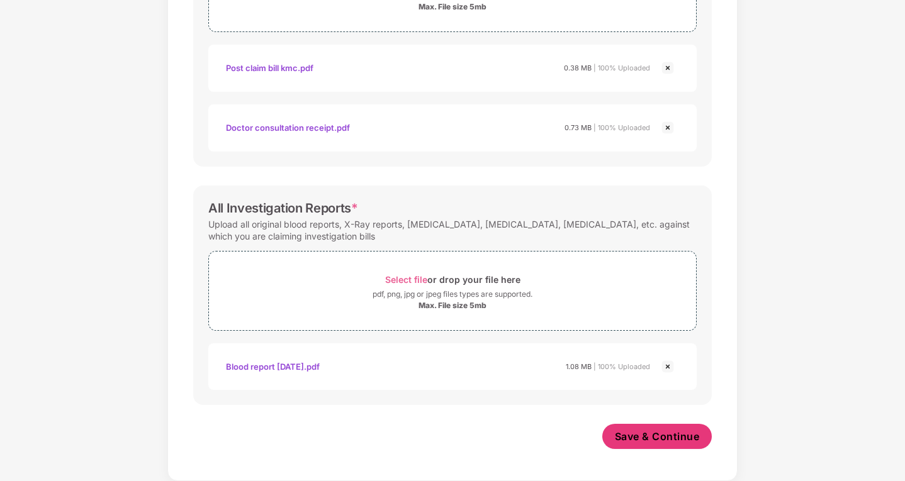
click at [638, 432] on span "Save & Continue" at bounding box center [657, 437] width 85 height 14
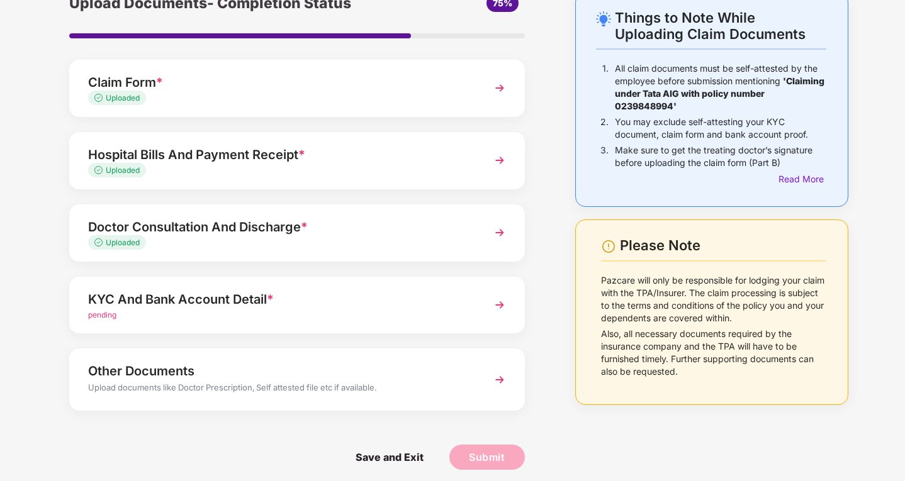
scroll to position [75, 0]
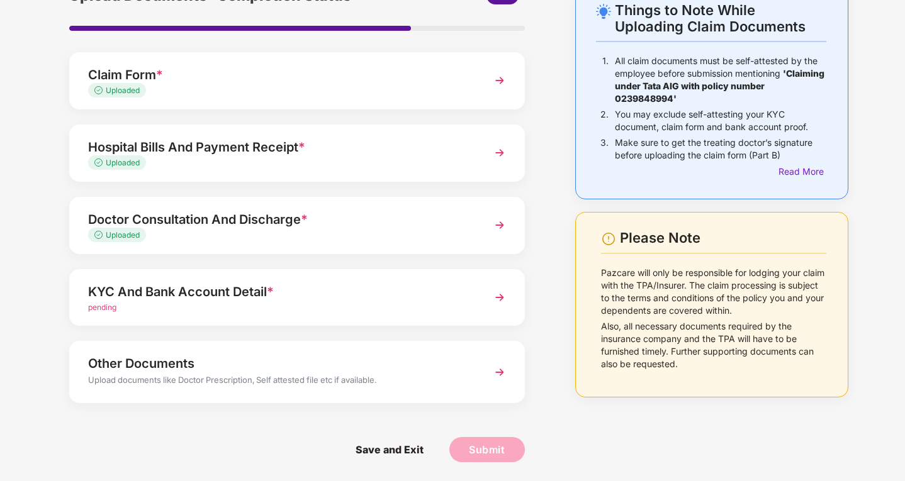
click at [489, 296] on img at bounding box center [499, 297] width 23 height 23
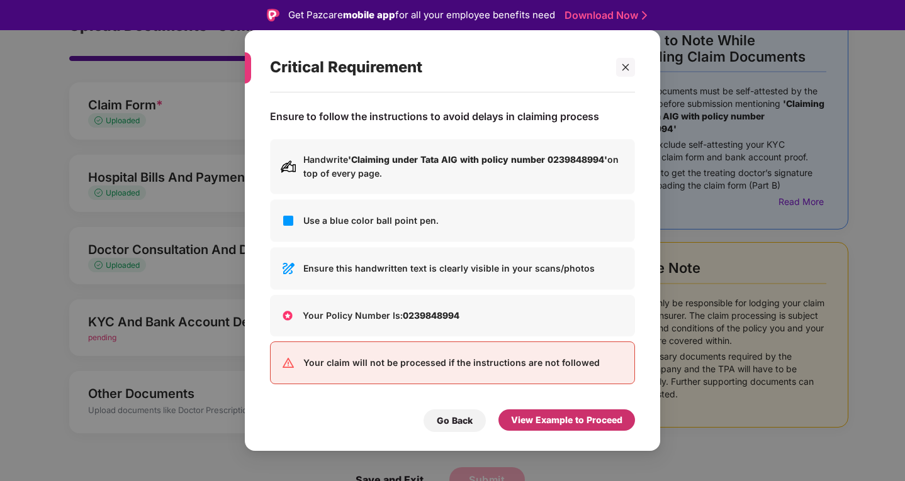
click at [532, 416] on div "View Example to Proceed" at bounding box center [566, 420] width 111 height 14
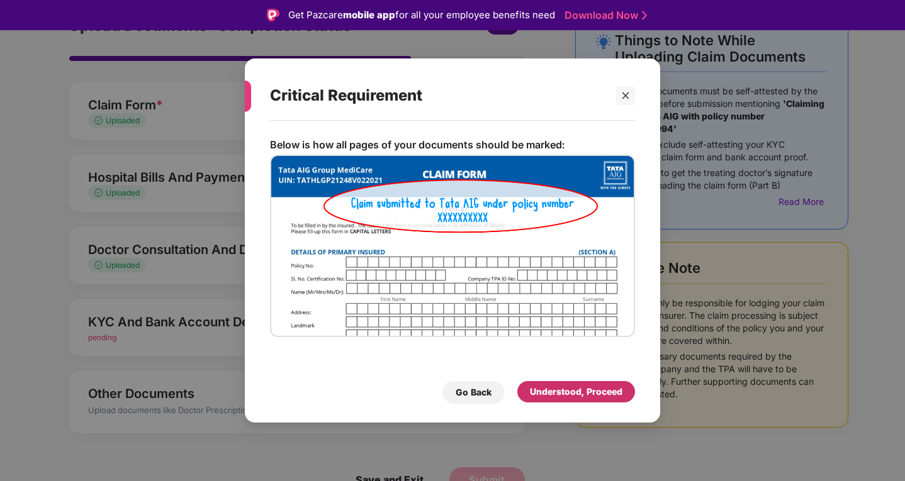
click at [589, 396] on div "Understood, Proceed" at bounding box center [576, 392] width 92 height 14
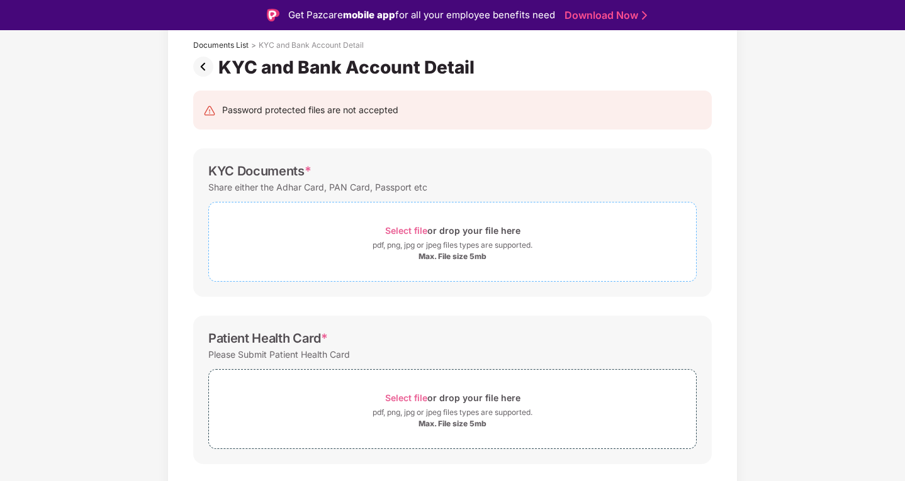
click at [407, 232] on span "Select file" at bounding box center [406, 230] width 42 height 11
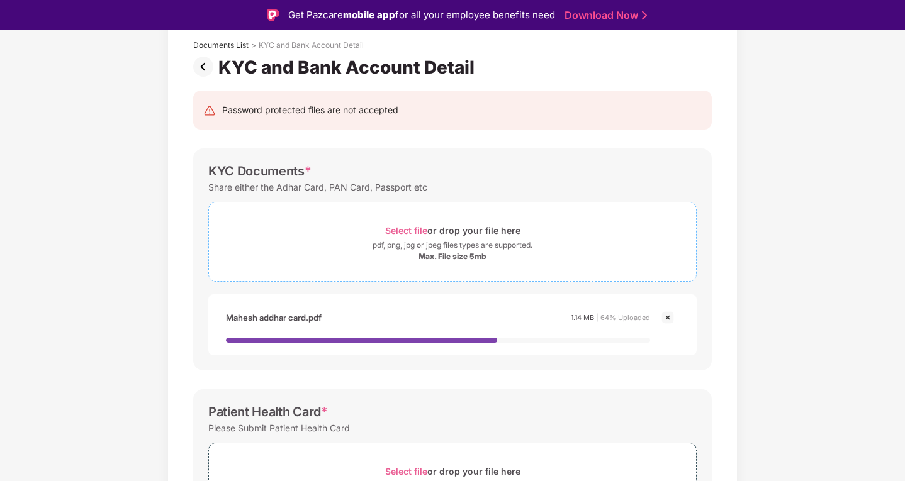
click at [421, 233] on span "Select file" at bounding box center [406, 230] width 42 height 11
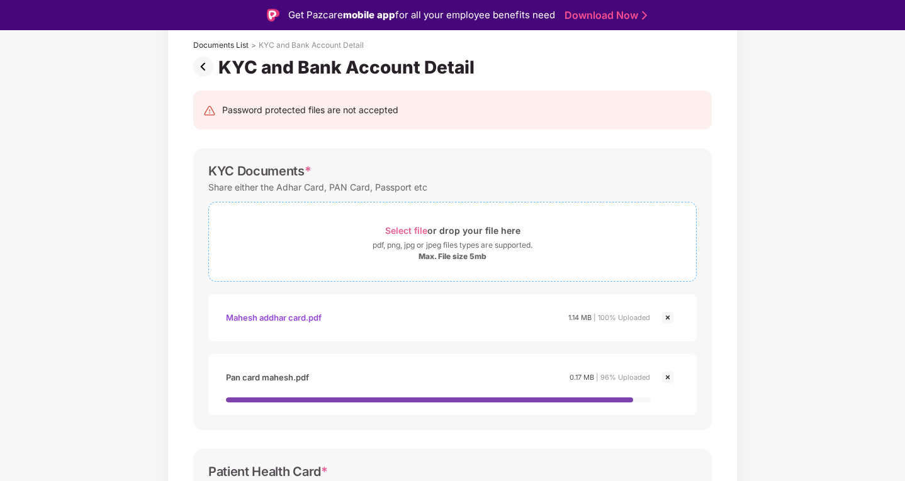
click at [389, 227] on span "Select file" at bounding box center [406, 230] width 42 height 11
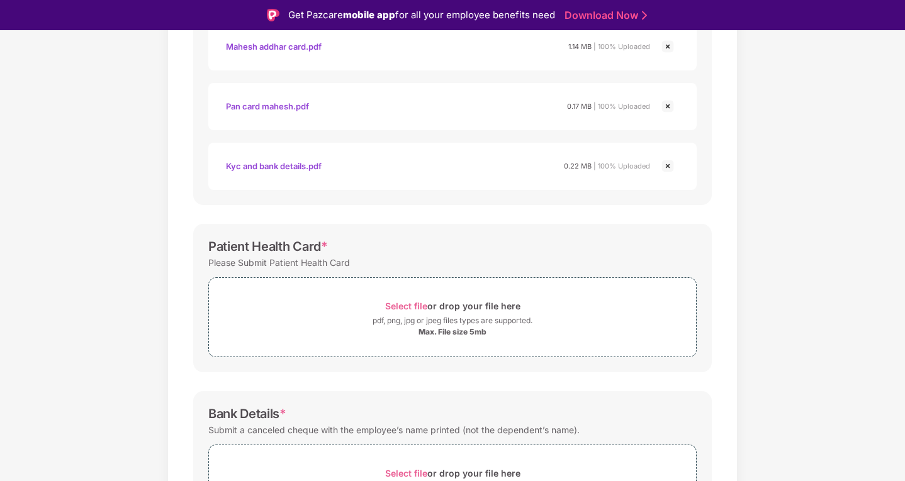
scroll to position [326, 0]
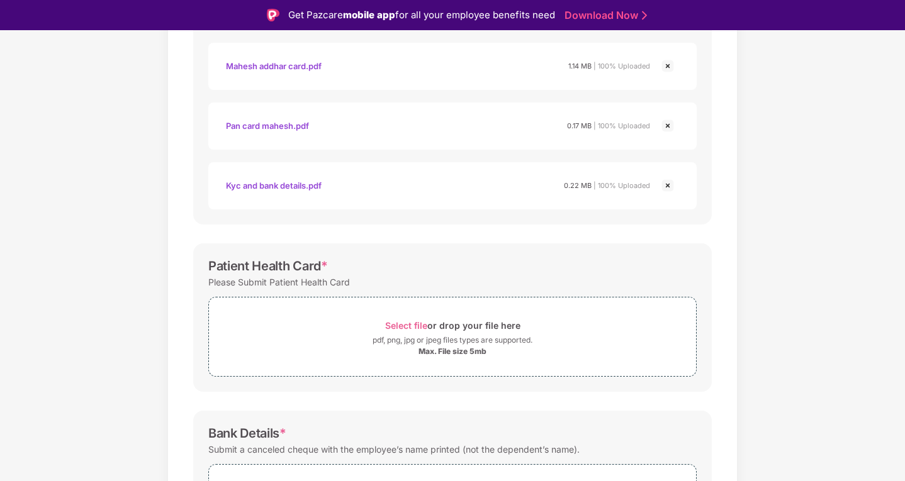
click at [666, 186] on img at bounding box center [667, 185] width 15 height 15
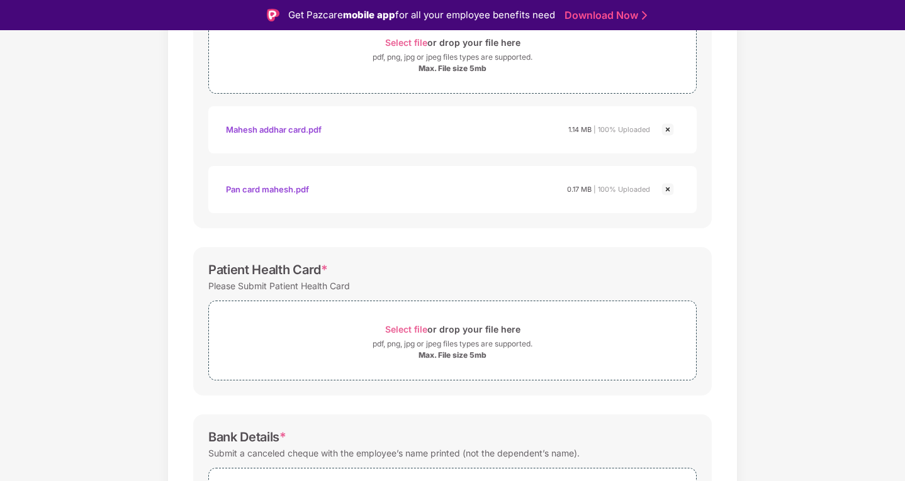
scroll to position [202, 0]
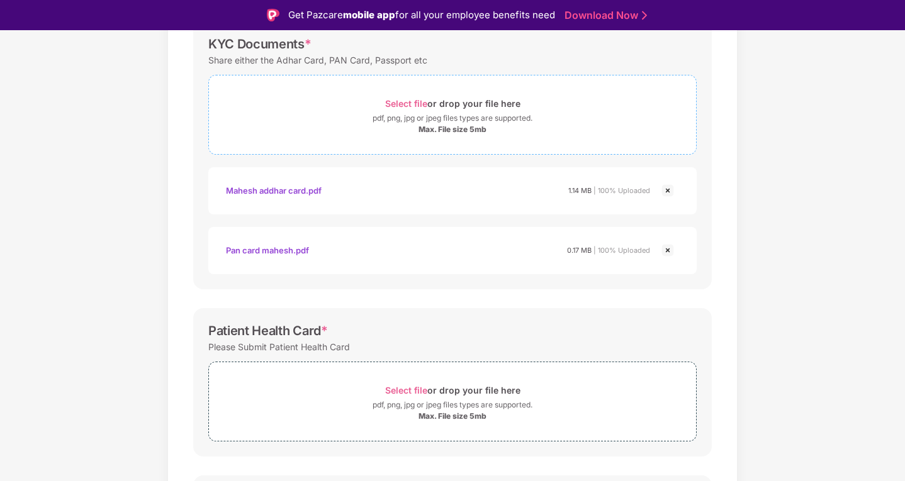
click at [387, 107] on span "Select file" at bounding box center [406, 103] width 42 height 11
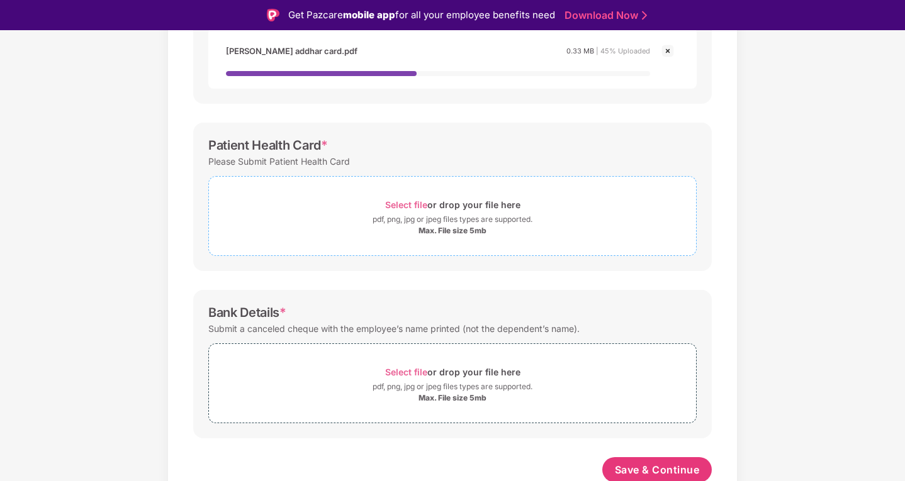
scroll to position [464, 0]
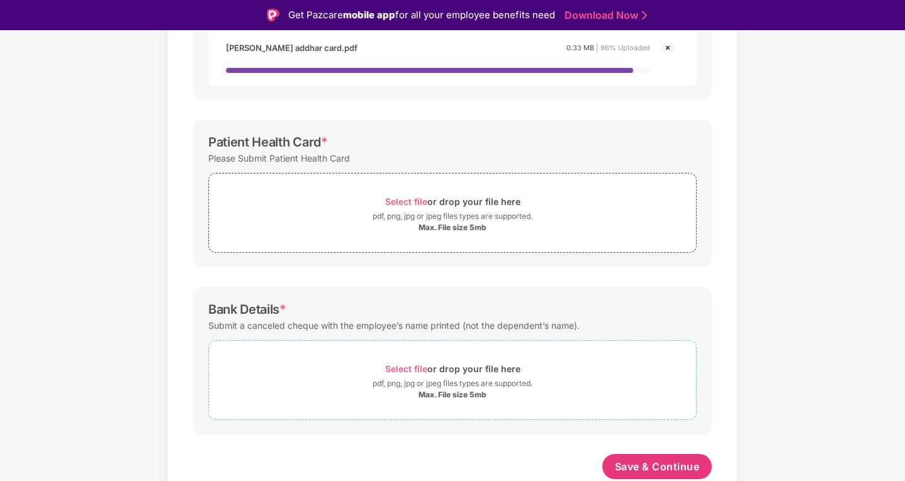
click at [413, 372] on span "Select file" at bounding box center [406, 369] width 42 height 11
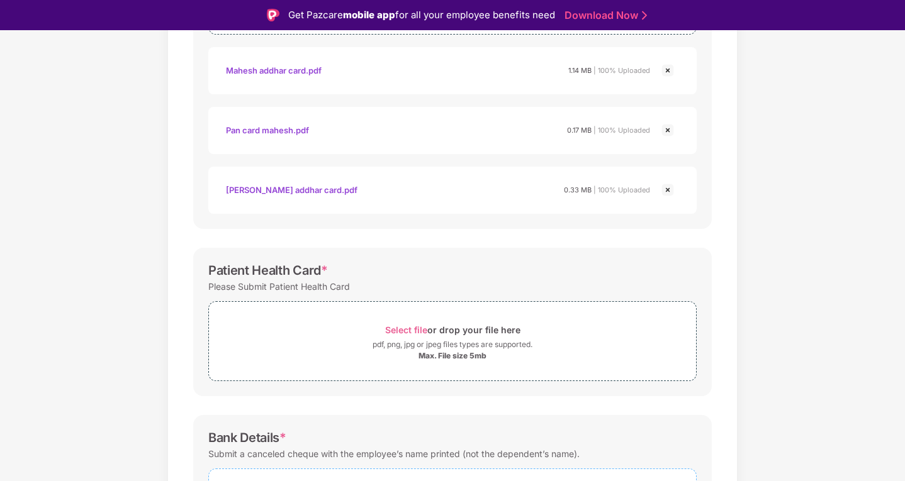
scroll to position [321, 0]
click at [394, 336] on span "Select file" at bounding box center [406, 330] width 42 height 11
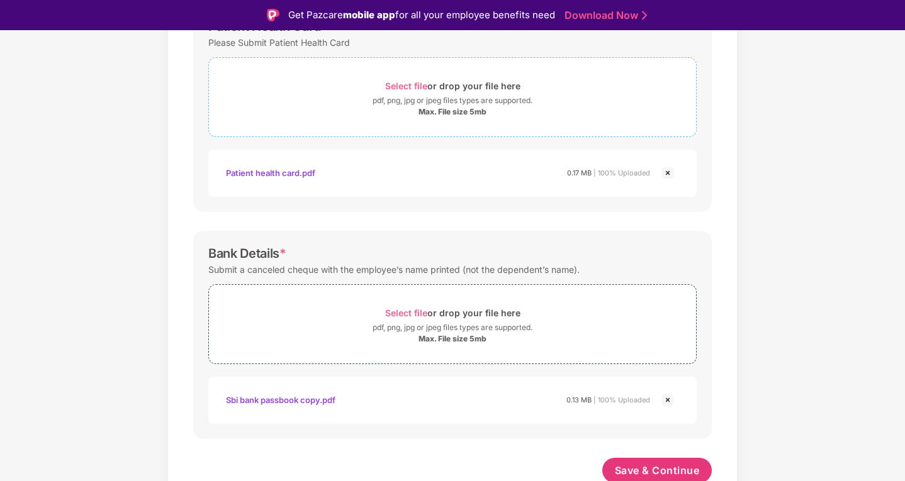
scroll to position [570, 0]
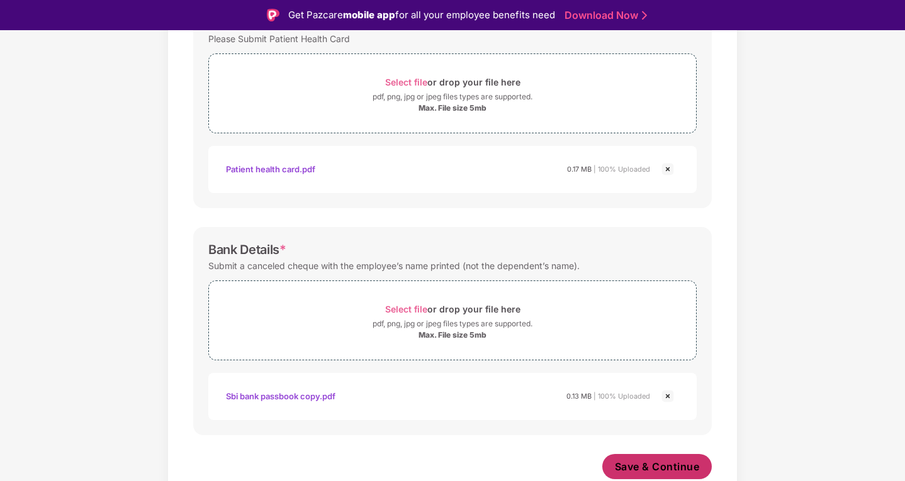
click at [628, 462] on span "Save & Continue" at bounding box center [657, 467] width 85 height 14
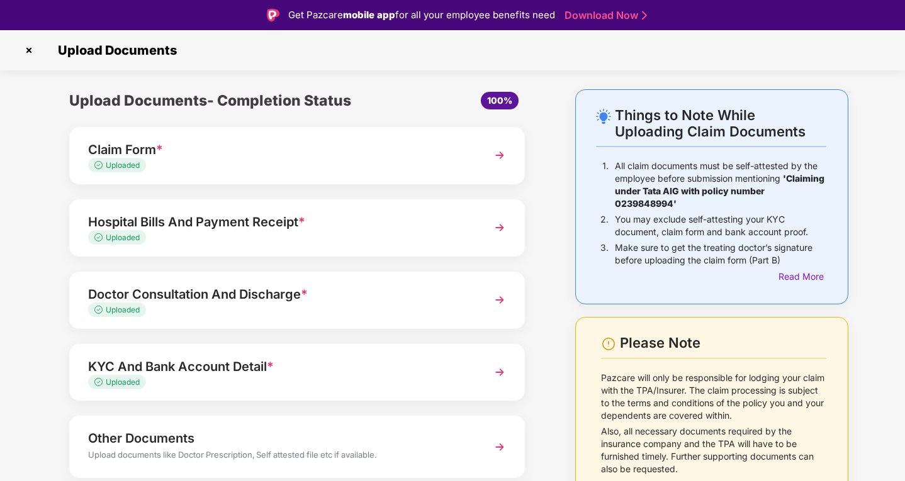
scroll to position [45, 0]
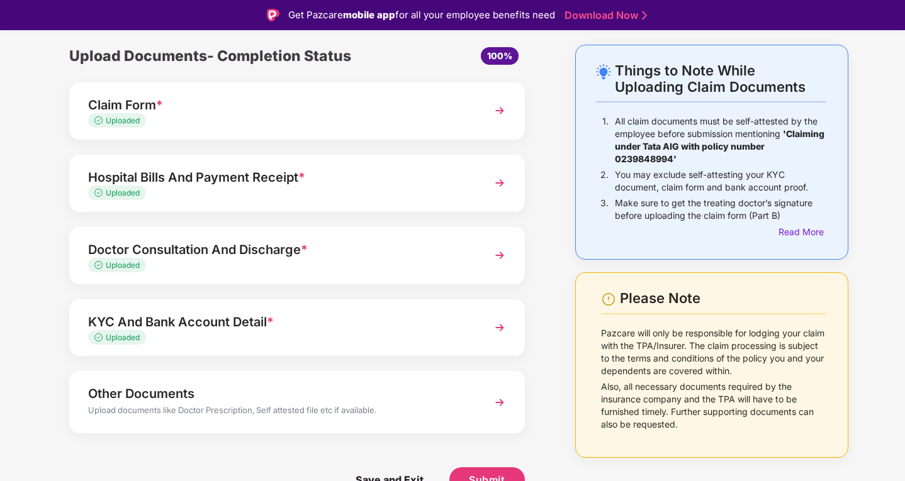
click at [494, 401] on img at bounding box center [499, 402] width 23 height 23
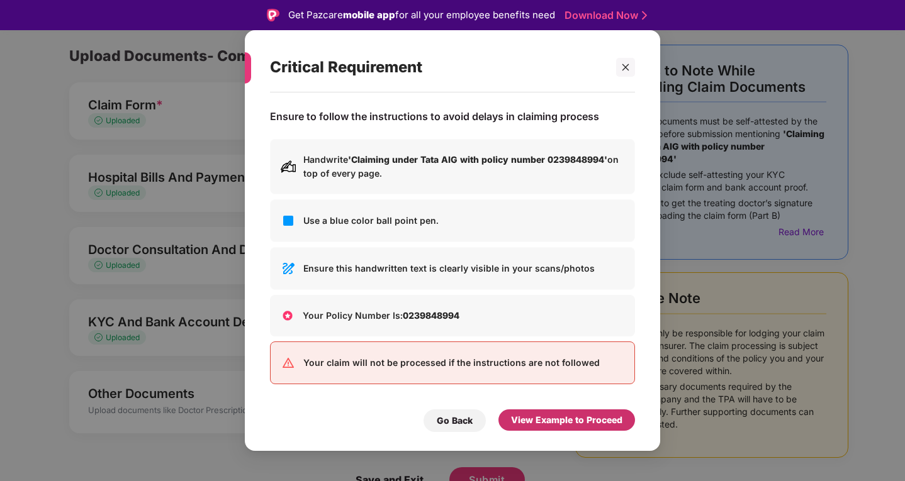
click at [557, 415] on div "View Example to Proceed" at bounding box center [566, 420] width 111 height 14
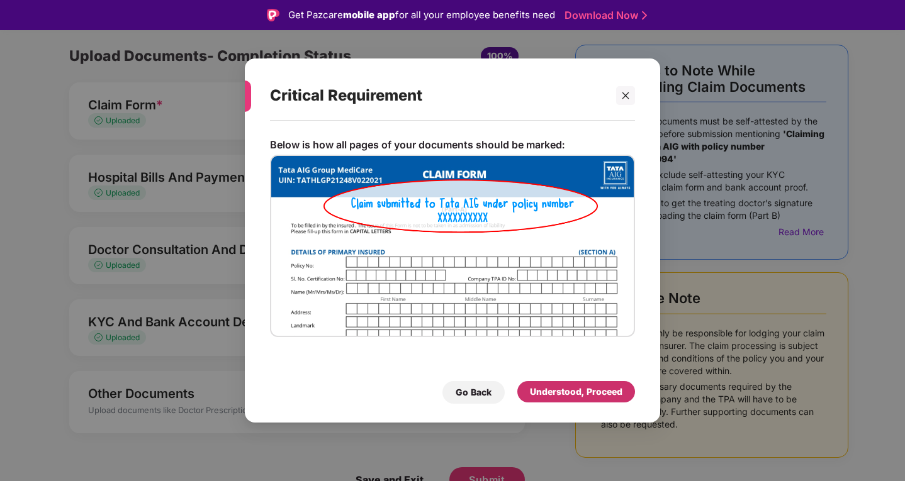
click at [563, 393] on div "Understood, Proceed" at bounding box center [576, 392] width 92 height 14
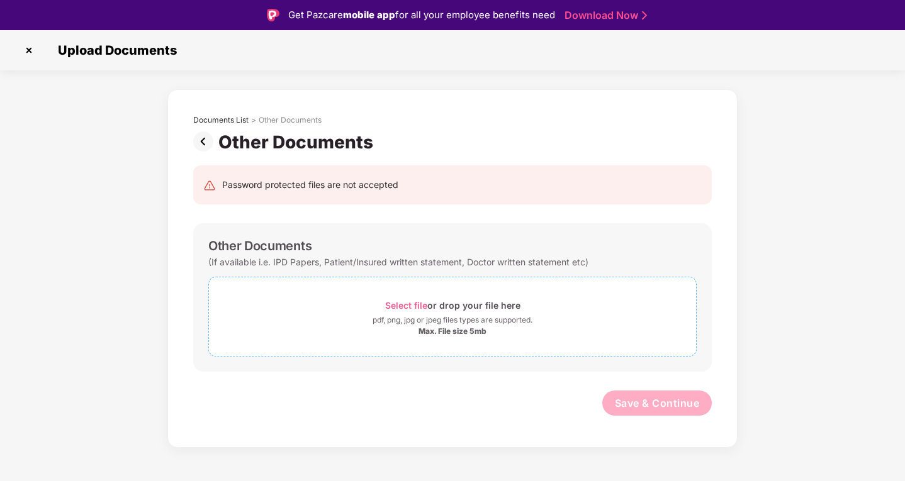
click at [411, 301] on span "Select file" at bounding box center [406, 305] width 42 height 11
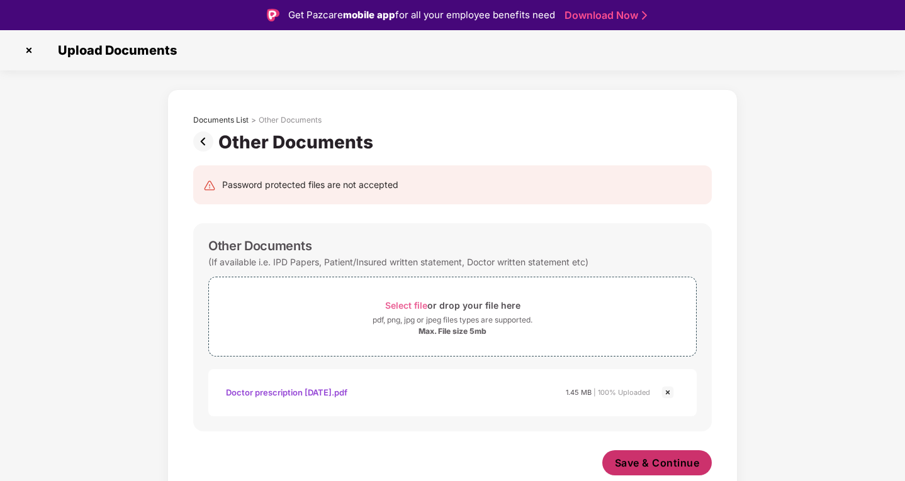
click at [652, 462] on span "Save & Continue" at bounding box center [657, 463] width 85 height 14
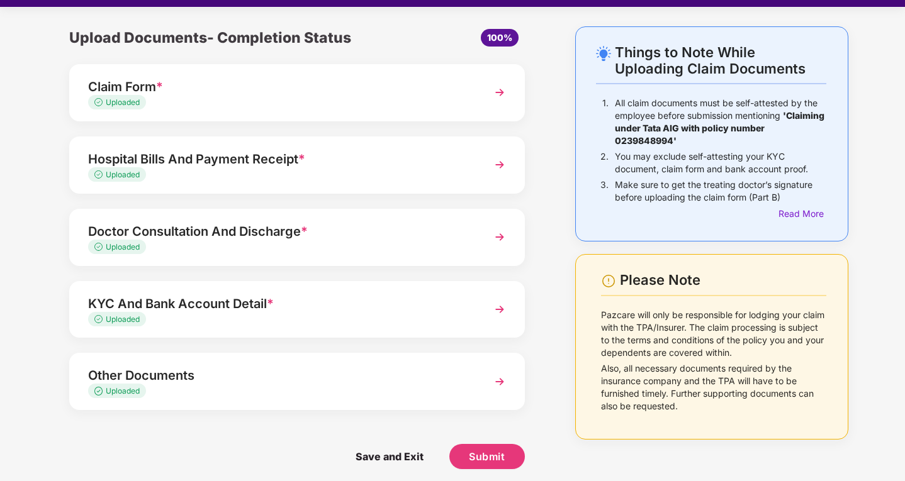
scroll to position [30, 0]
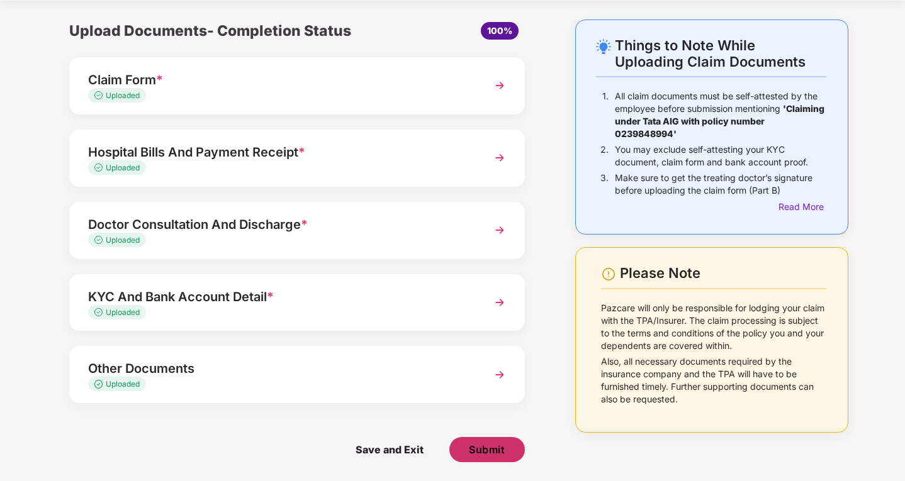
click at [505, 447] on button "Submit" at bounding box center [486, 449] width 75 height 25
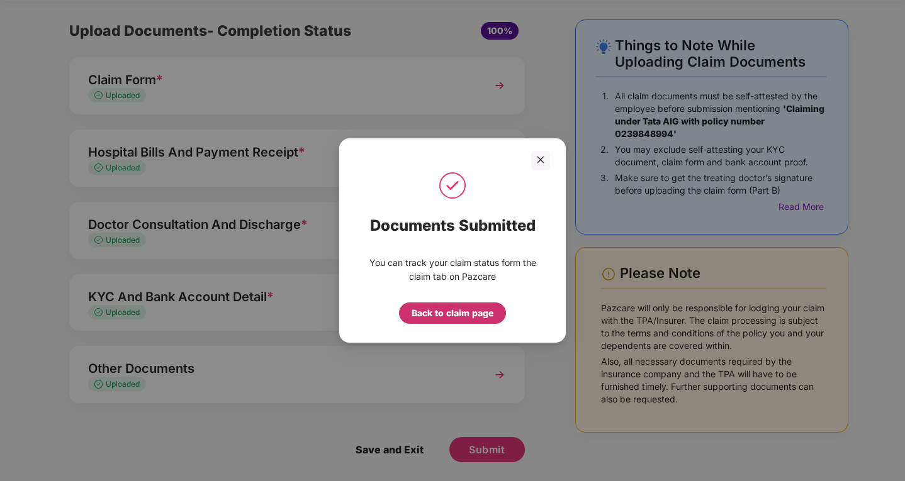
click at [469, 313] on div "Back to claim page" at bounding box center [452, 313] width 82 height 14
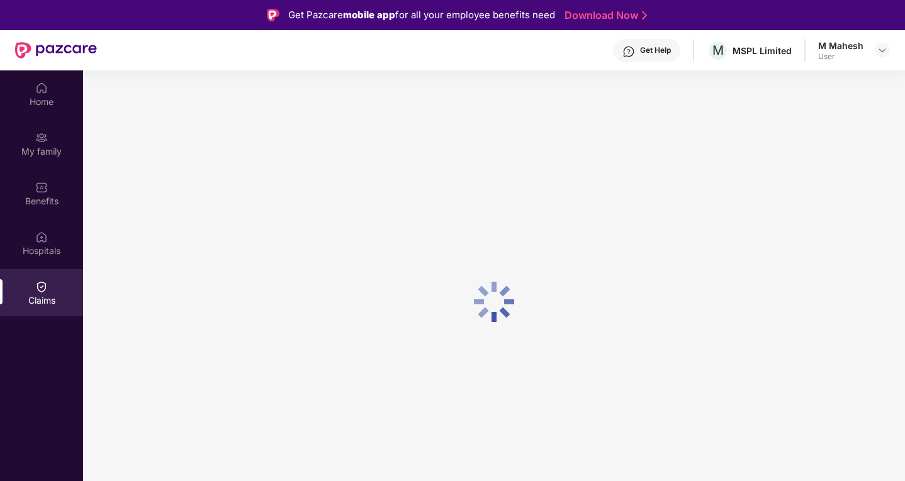
scroll to position [0, 0]
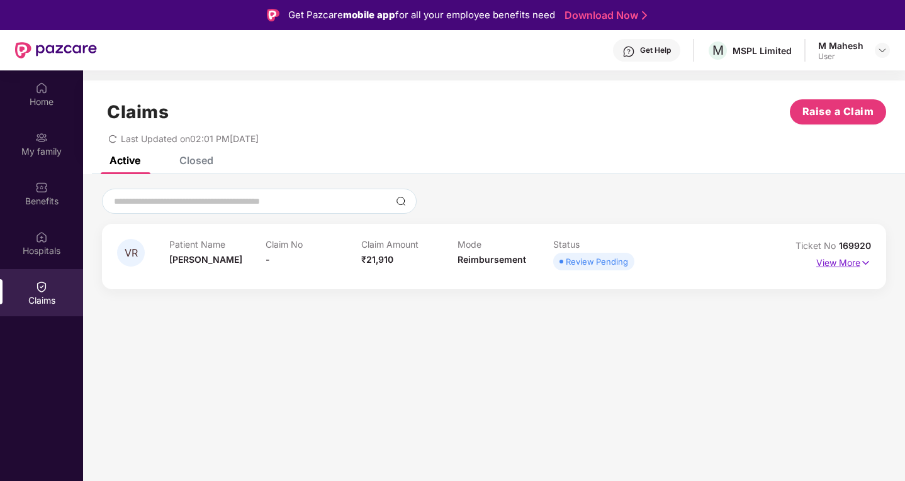
click at [850, 259] on p "View More" at bounding box center [843, 261] width 55 height 17
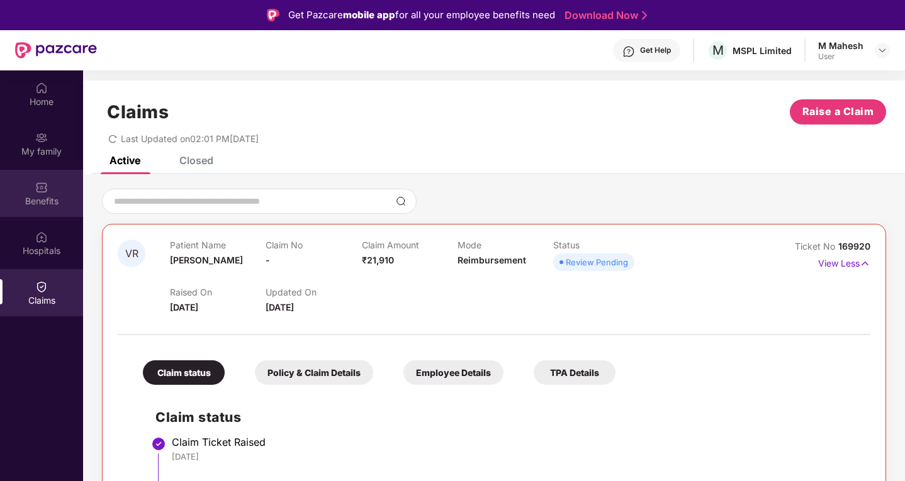
click at [42, 191] on img at bounding box center [41, 187] width 13 height 13
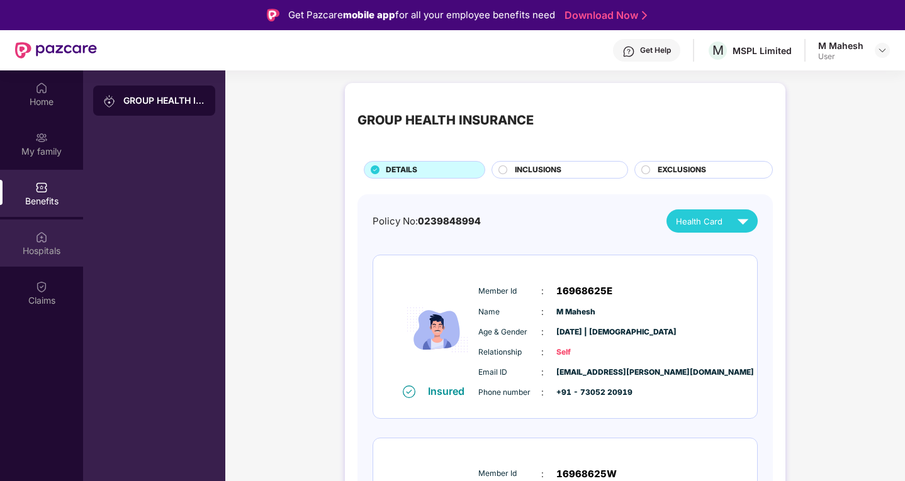
click at [31, 235] on div "Hospitals" at bounding box center [41, 243] width 83 height 47
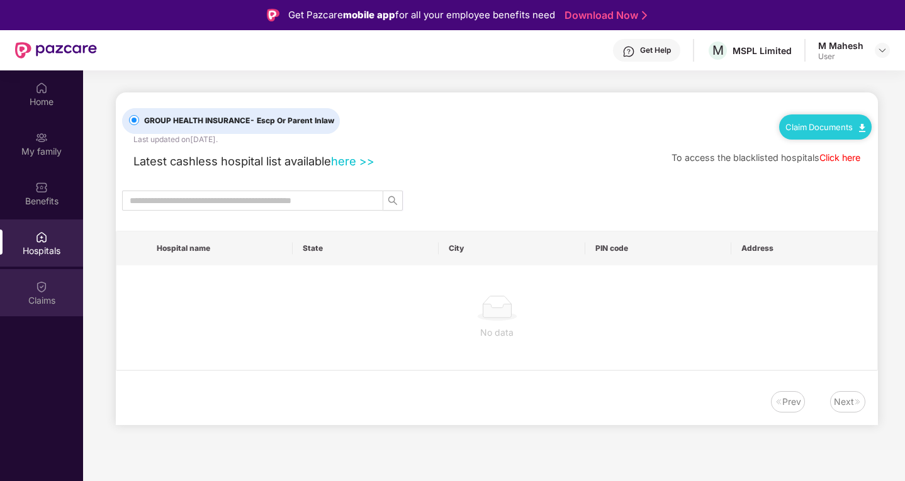
click at [43, 306] on div "Claims" at bounding box center [41, 300] width 83 height 13
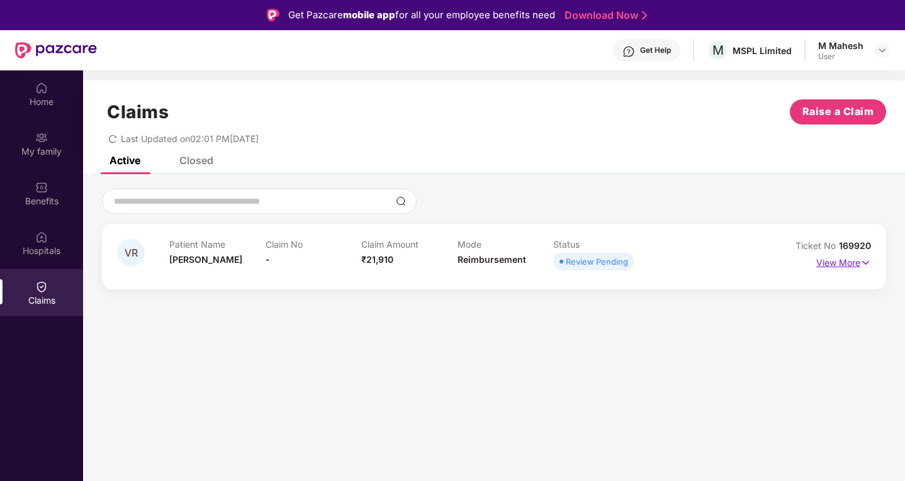
click at [834, 265] on p "View More" at bounding box center [843, 261] width 55 height 17
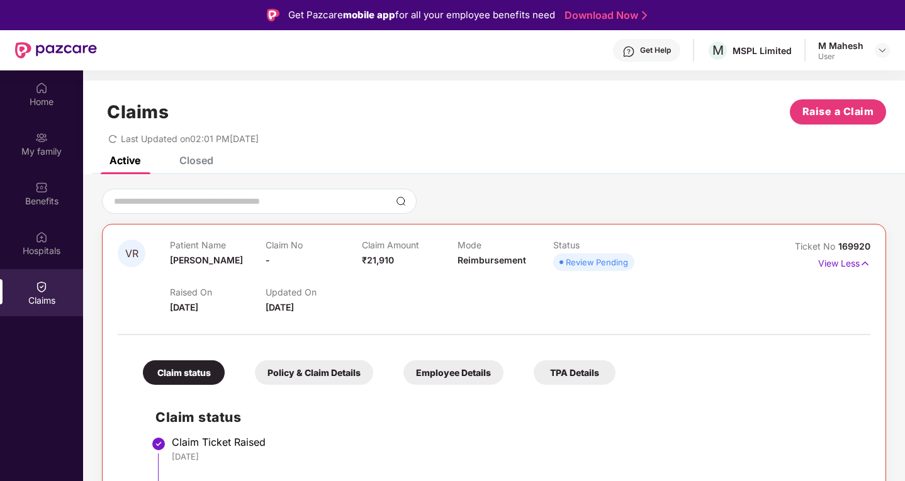
click at [195, 161] on div "Closed" at bounding box center [196, 160] width 34 height 13
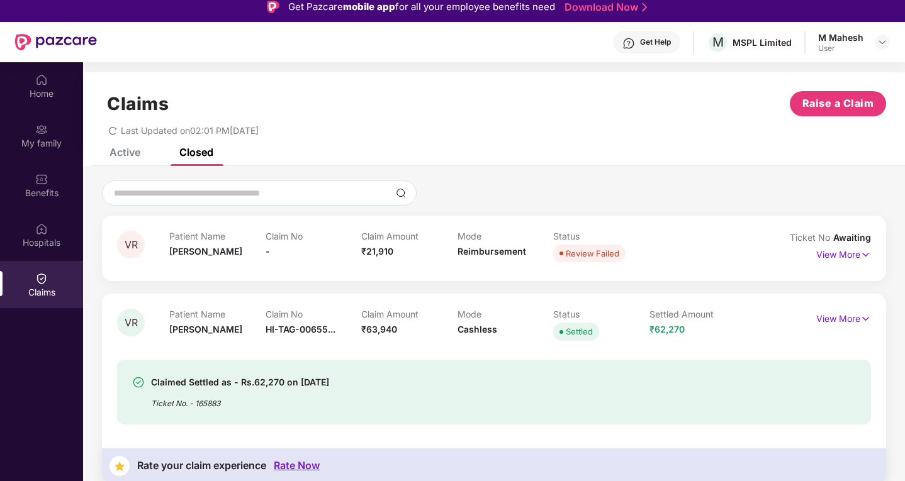
scroll to position [8, 0]
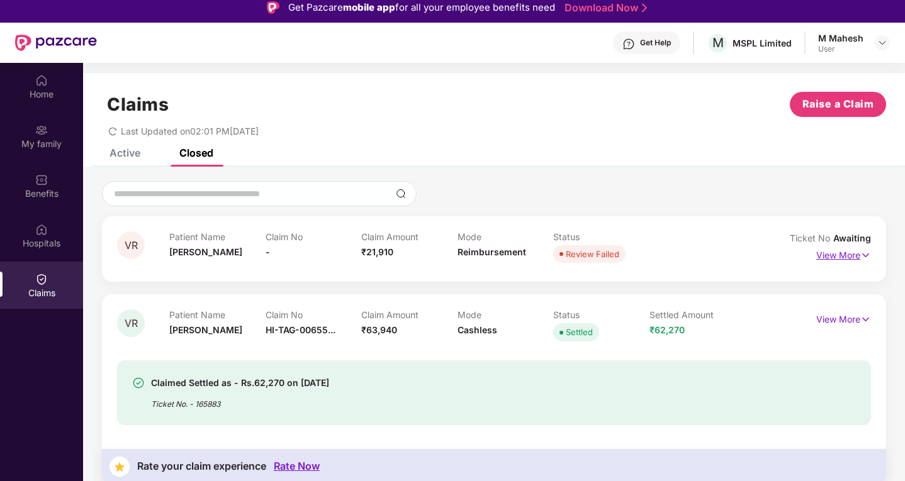
click at [832, 247] on p "View More" at bounding box center [843, 253] width 55 height 17
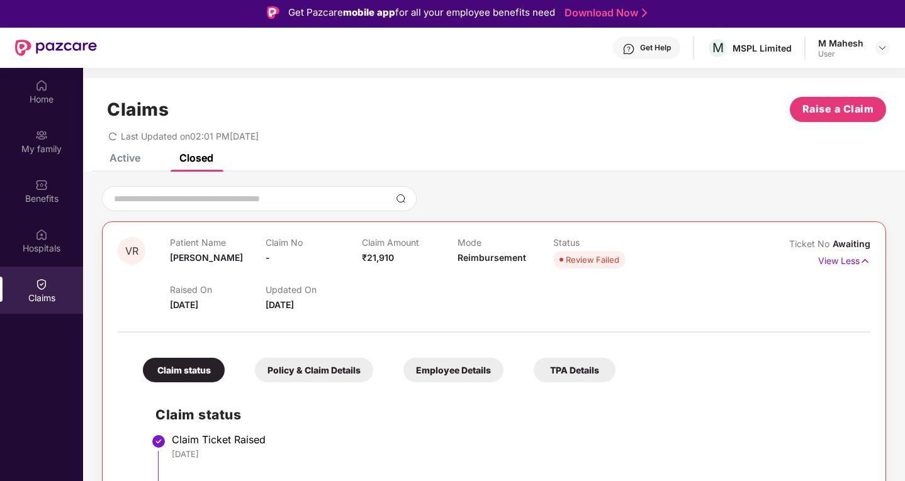
scroll to position [0, 0]
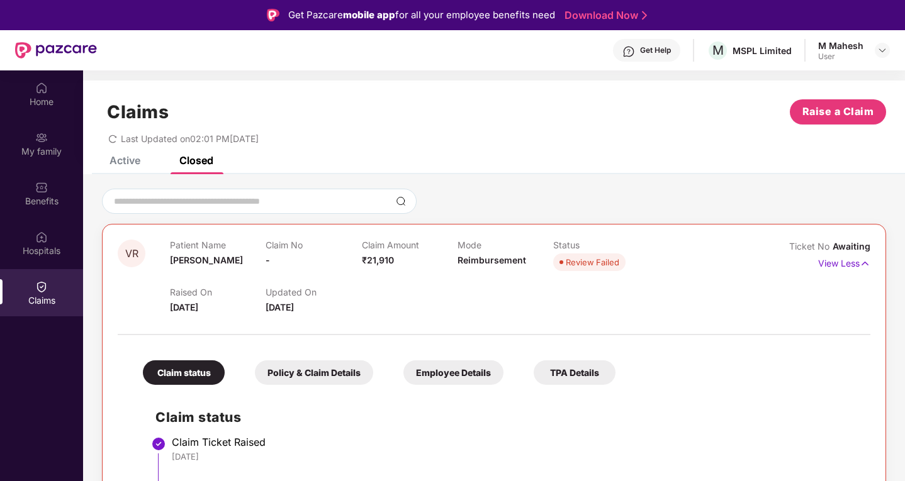
click at [123, 155] on div "Claims Raise a Claim Last Updated on 02:01 PM[DATE]" at bounding box center [494, 119] width 822 height 76
click at [40, 290] on img at bounding box center [41, 287] width 13 height 13
click at [40, 245] on div "Hospitals" at bounding box center [41, 251] width 83 height 13
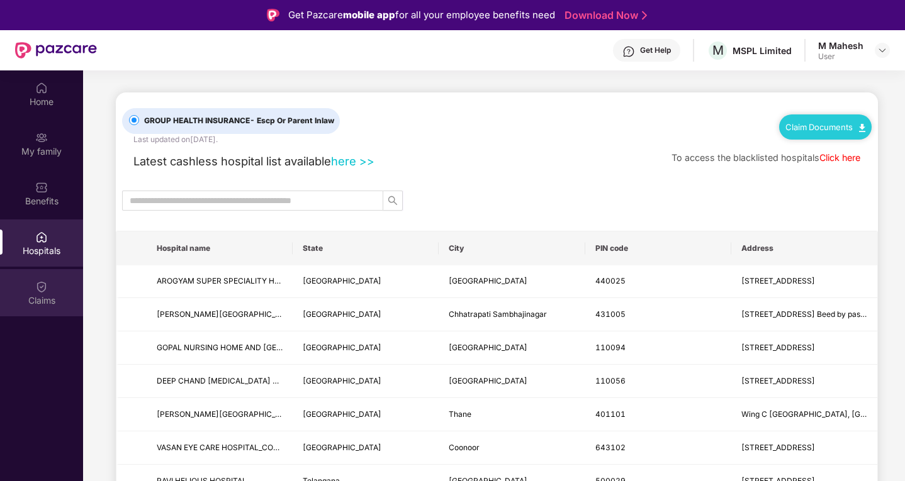
click at [36, 298] on div "Claims" at bounding box center [41, 300] width 83 height 13
